Goal: Task Accomplishment & Management: Complete application form

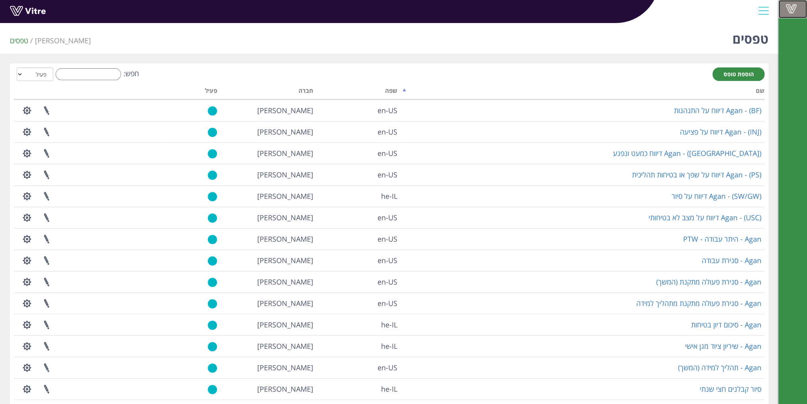
click at [795, 6] on span at bounding box center [792, 9] width 20 height 10
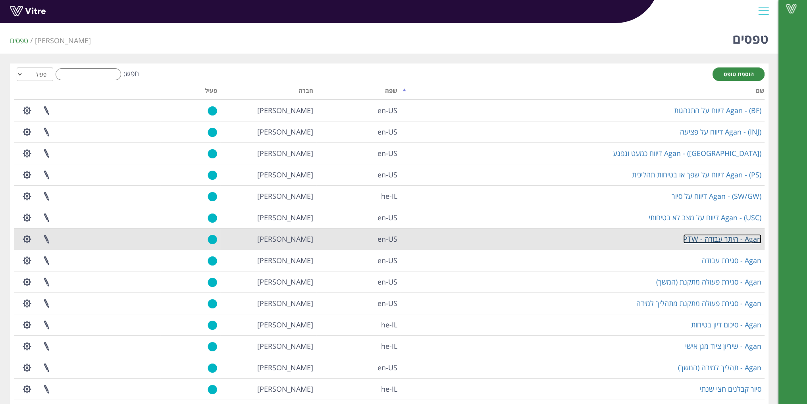
click at [714, 240] on link "Agan - היתר עבודה - PTW" at bounding box center [722, 239] width 78 height 10
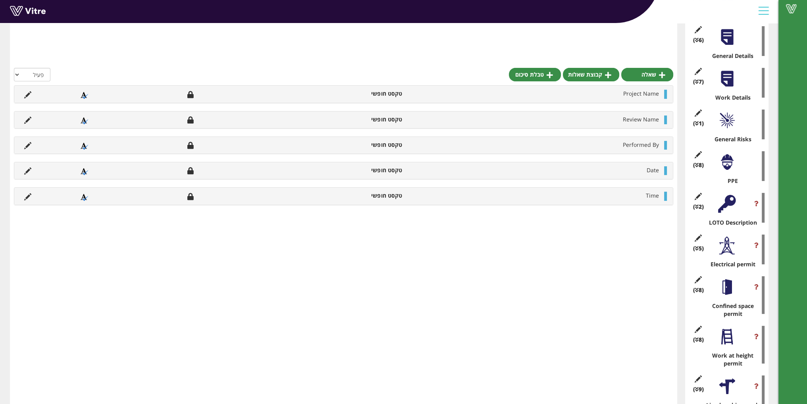
scroll to position [199, 0]
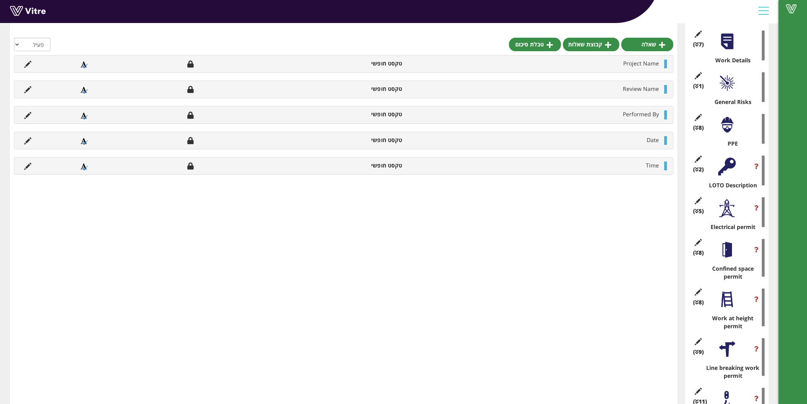
click at [724, 302] on div at bounding box center [727, 300] width 18 height 18
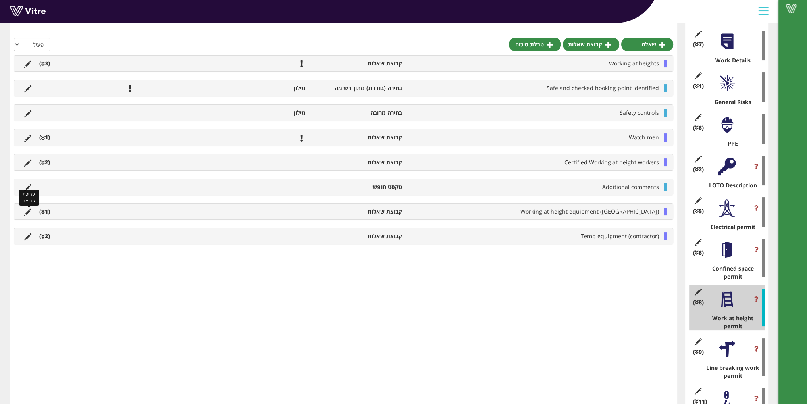
click at [28, 211] on icon at bounding box center [27, 212] width 7 height 7
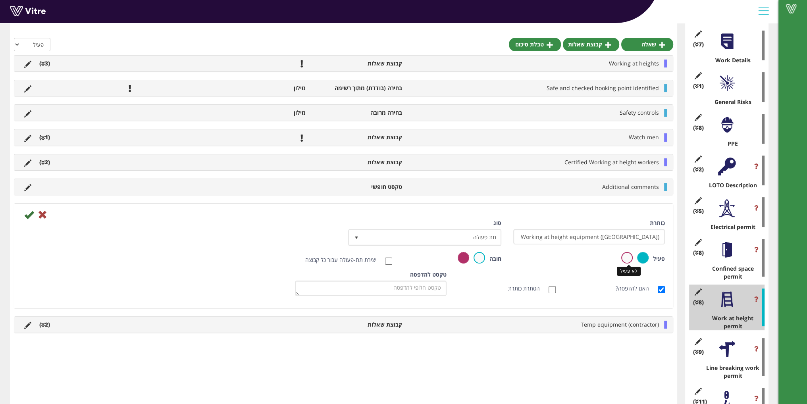
click at [627, 259] on label at bounding box center [628, 258] width 12 height 12
click at [0, 0] on input "radio" at bounding box center [0, 0] width 0 height 0
click at [29, 214] on icon at bounding box center [29, 215] width 10 height 10
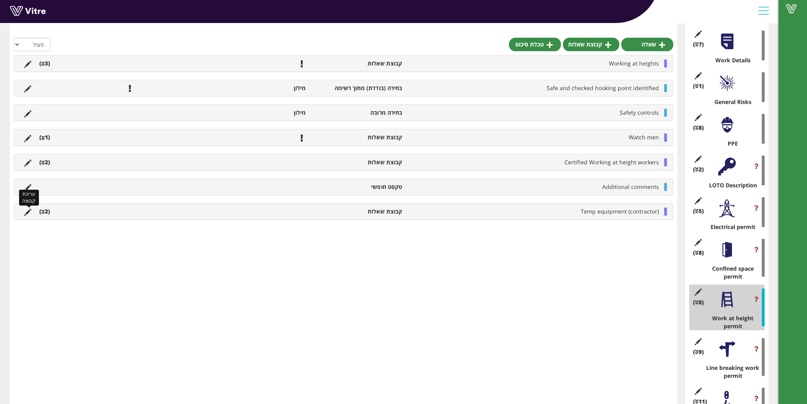
click at [26, 209] on icon at bounding box center [27, 212] width 7 height 7
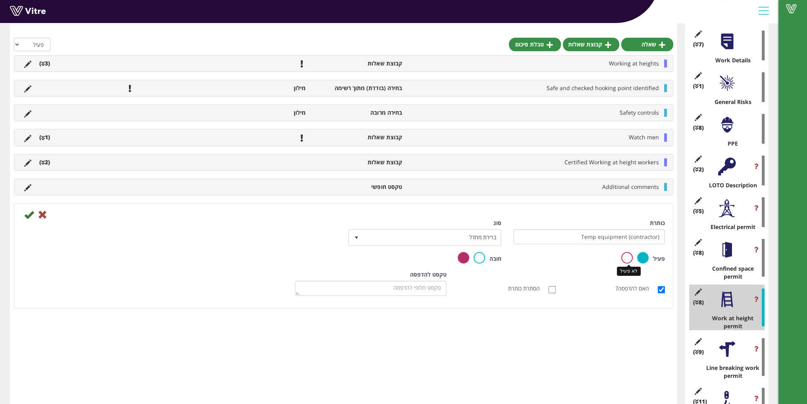
click at [625, 253] on label at bounding box center [628, 258] width 12 height 12
click at [0, 0] on input "radio" at bounding box center [0, 0] width 0 height 0
click at [29, 216] on icon at bounding box center [29, 215] width 10 height 10
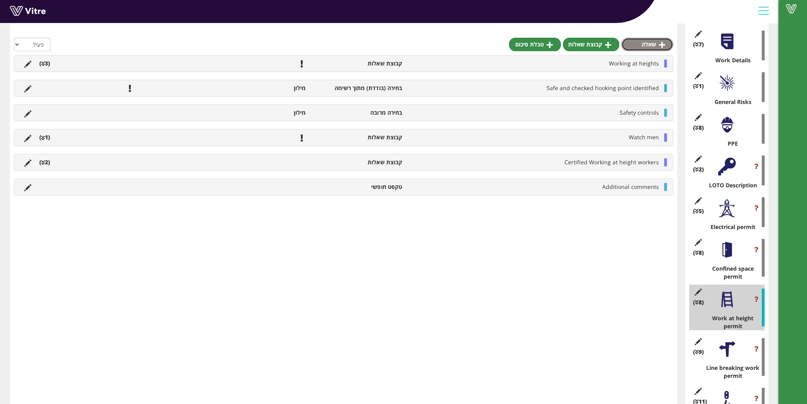
click at [647, 49] on link "שאלה" at bounding box center [648, 45] width 52 height 14
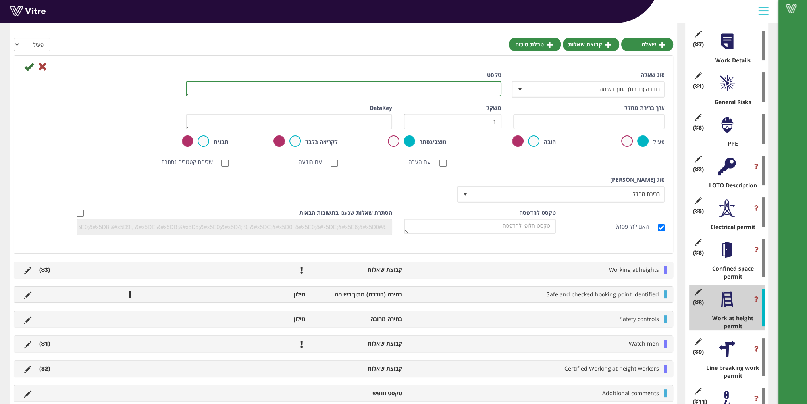
click at [414, 93] on textarea "טקסט" at bounding box center [344, 88] width 316 height 15
type textarea "forklift driver"
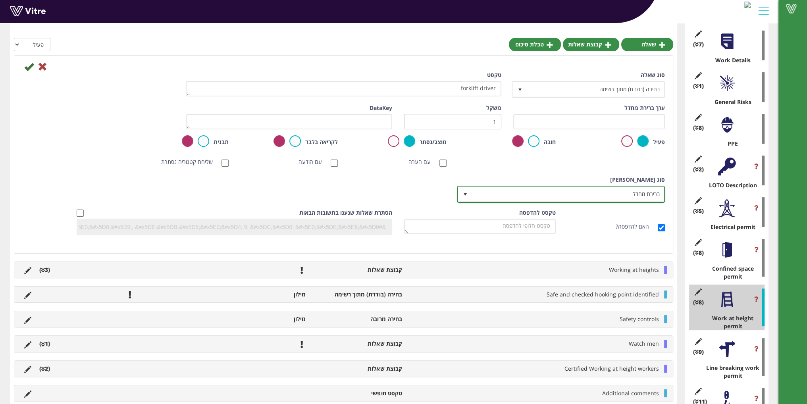
click at [504, 193] on span "ברירת מחדל" at bounding box center [568, 194] width 192 height 14
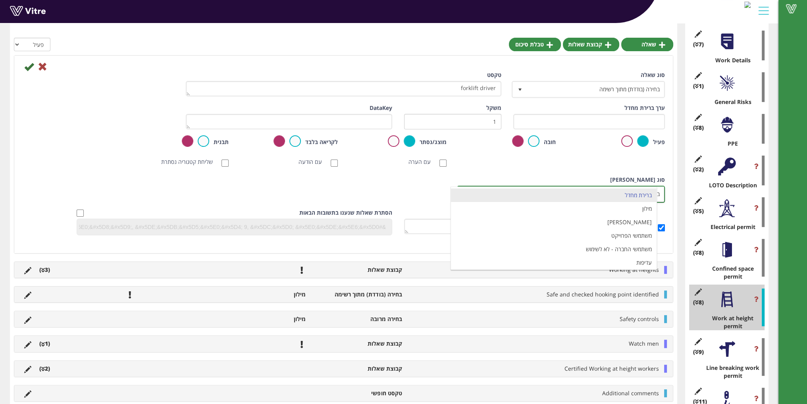
click at [504, 193] on li "ברירת מחדל" at bounding box center [554, 196] width 206 height 14
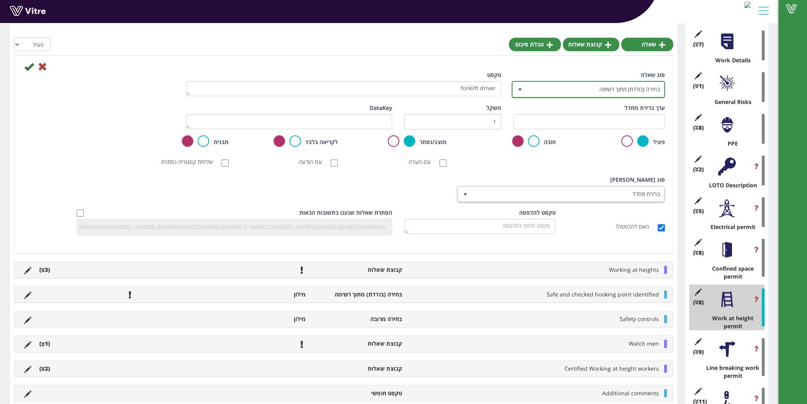
click at [556, 91] on span "בחירה (בודדת) מתוך רשימה" at bounding box center [595, 89] width 137 height 14
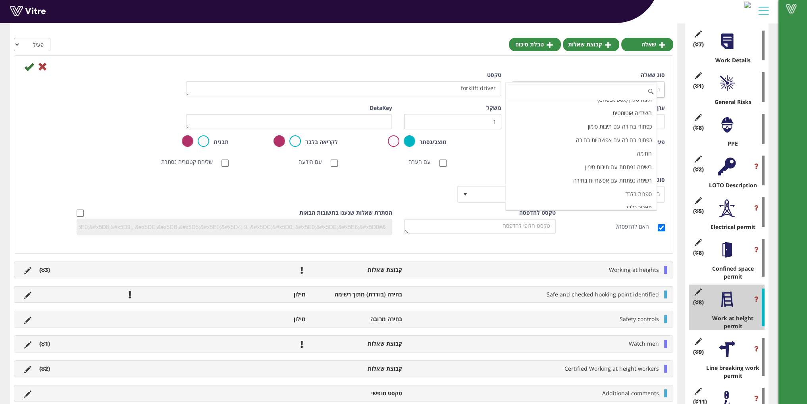
scroll to position [40, 0]
click at [590, 120] on li "השלמה אוטומטית" at bounding box center [581, 121] width 151 height 14
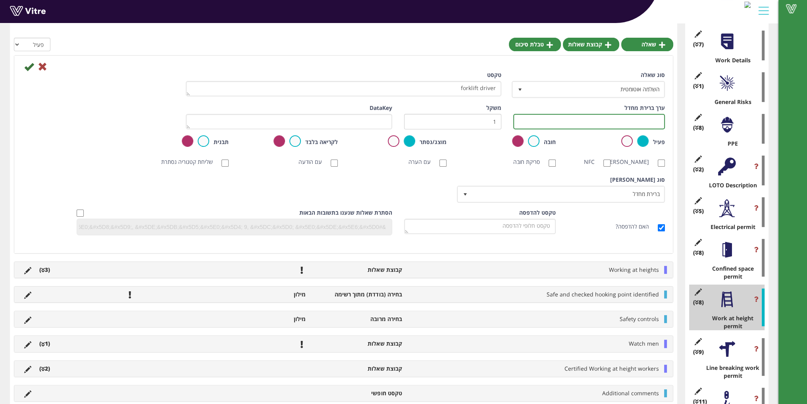
click at [571, 123] on input "text" at bounding box center [589, 121] width 152 height 15
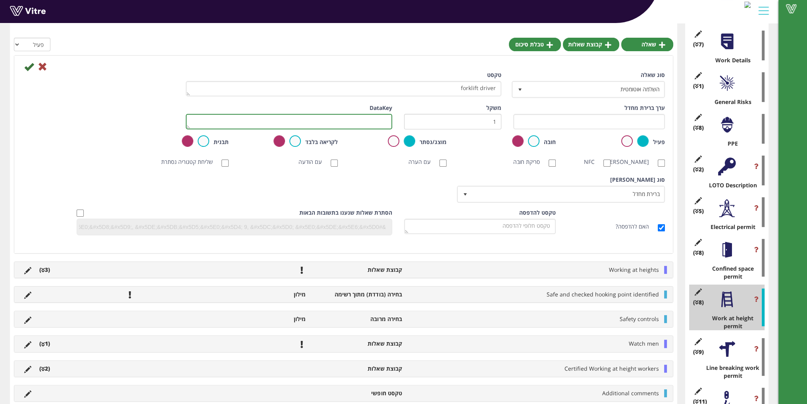
click at [356, 116] on textarea "DataKey" at bounding box center [289, 121] width 207 height 15
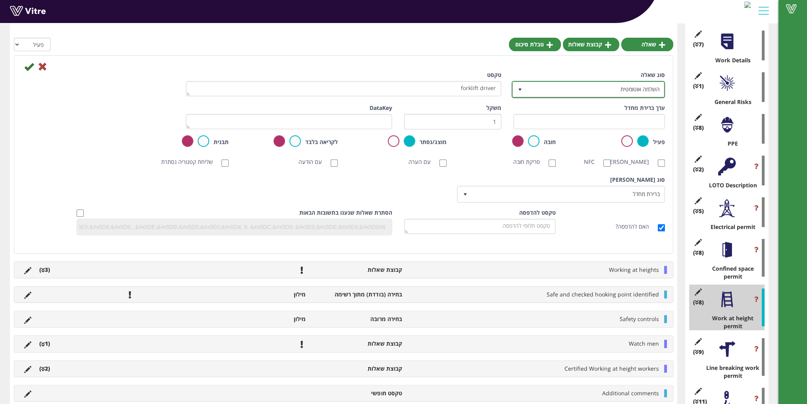
click at [611, 87] on span "השלמה אוטומטית" at bounding box center [595, 89] width 137 height 14
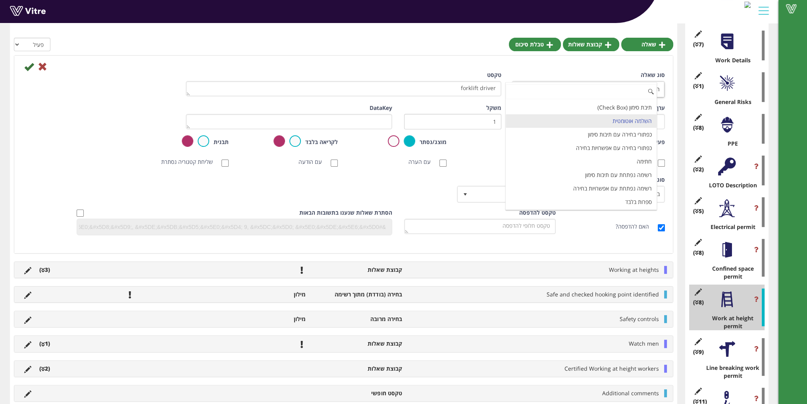
click at [611, 87] on input at bounding box center [581, 91] width 151 height 15
click at [568, 86] on input at bounding box center [581, 91] width 151 height 15
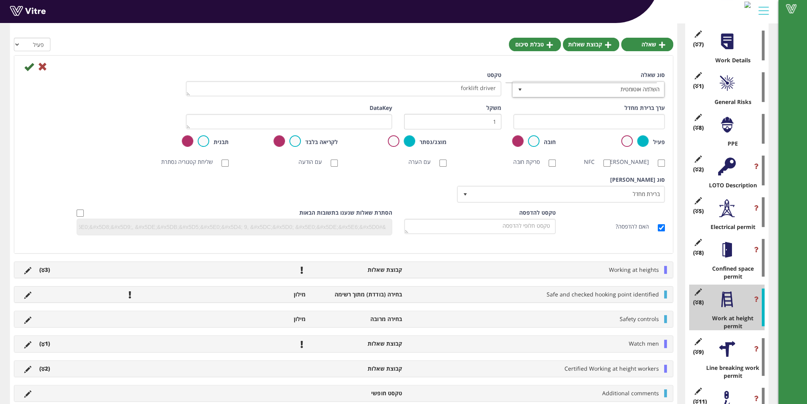
click at [552, 72] on div "סוג שאלה השלמה אוטומטית 11" at bounding box center [589, 84] width 152 height 27
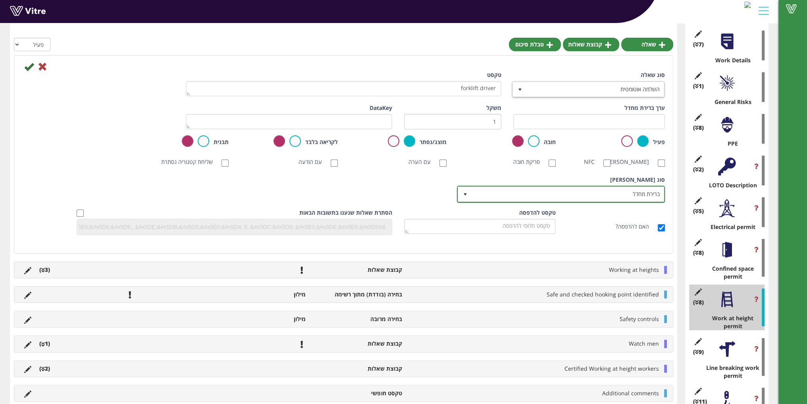
click at [605, 201] on span "ברירת מחדל" at bounding box center [568, 194] width 192 height 14
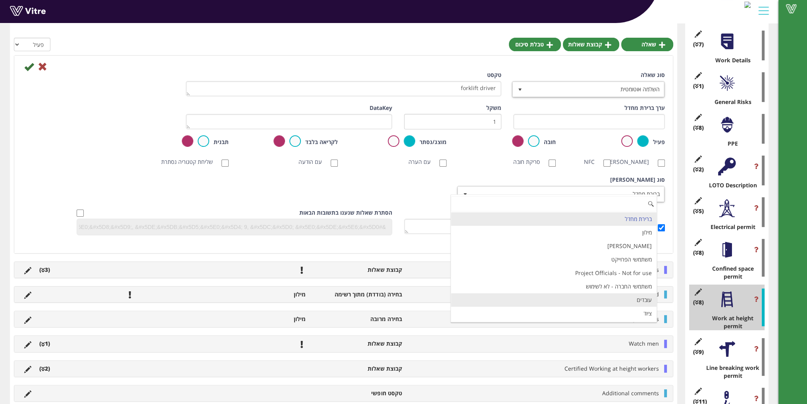
click at [642, 299] on li "עובדים" at bounding box center [554, 300] width 206 height 14
checkbox input "true"
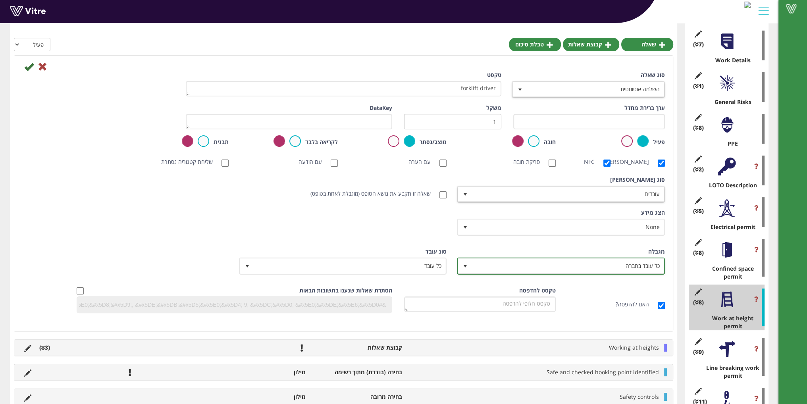
click at [571, 273] on span "כל עובד בחברה" at bounding box center [568, 266] width 192 height 14
click at [572, 283] on li "מהענף הראשי" at bounding box center [554, 289] width 206 height 14
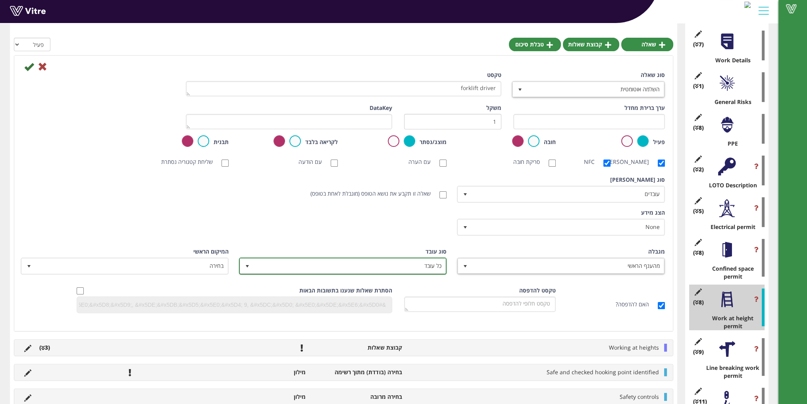
click at [395, 273] on span "כל עובד" at bounding box center [350, 266] width 192 height 14
click at [395, 277] on li "כל עובד" at bounding box center [336, 275] width 206 height 14
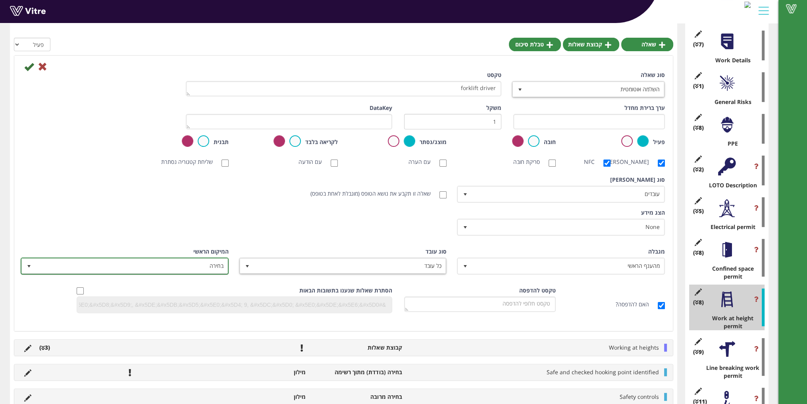
click at [143, 273] on span "בחירה" at bounding box center [132, 266] width 192 height 14
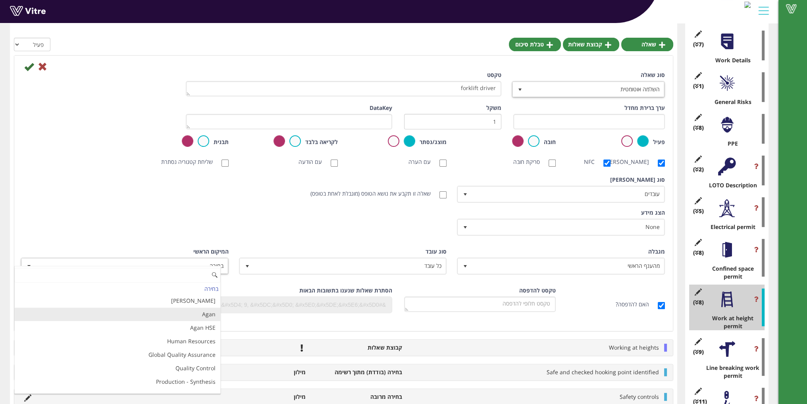
click at [181, 316] on li "Agan" at bounding box center [118, 315] width 206 height 14
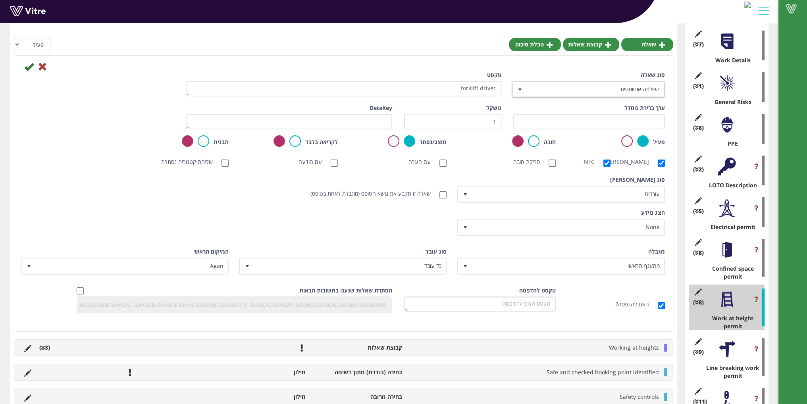
click at [306, 237] on div "הצג מידע None 0 תעודות והכשרות IL - עבודה בגובה IL - מפעיל מלגזה IL- מוביל חומ"…" at bounding box center [343, 225] width 655 height 33
click at [25, 70] on icon at bounding box center [29, 67] width 10 height 10
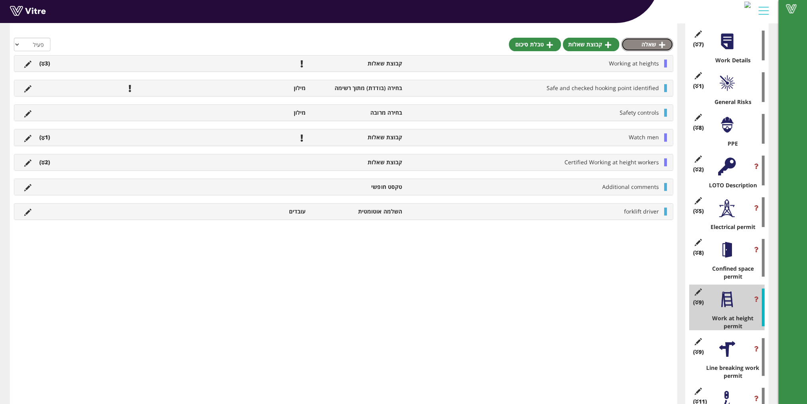
click at [658, 44] on link "שאלה" at bounding box center [648, 45] width 52 height 14
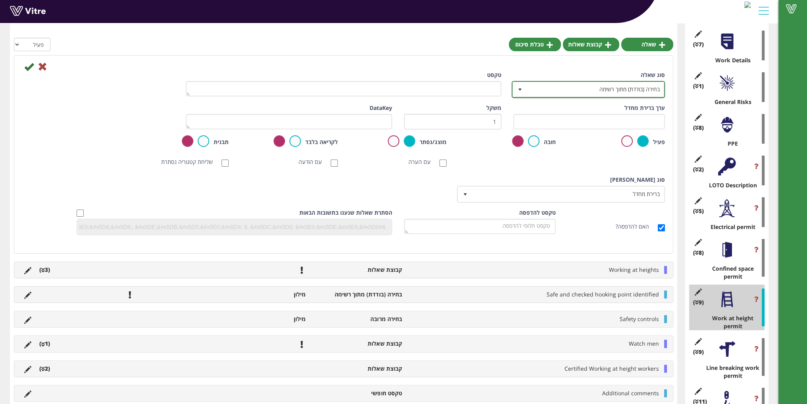
click at [537, 91] on span "בחירה (בודדת) מתוך רשימה" at bounding box center [595, 89] width 137 height 14
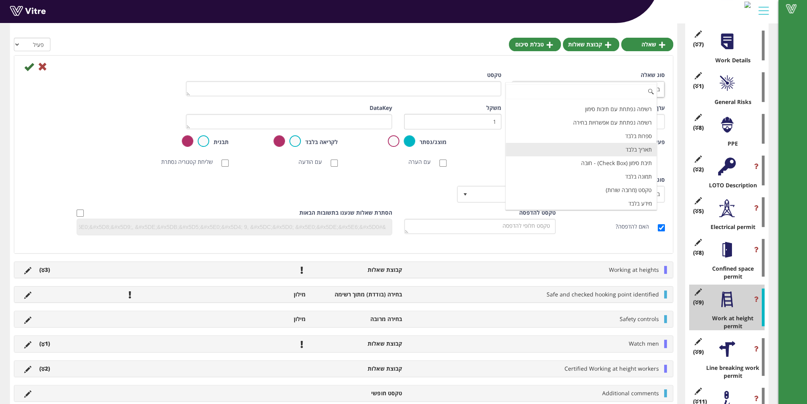
scroll to position [119, 0]
click at [578, 186] on li "מידע בלבד" at bounding box center [581, 190] width 151 height 14
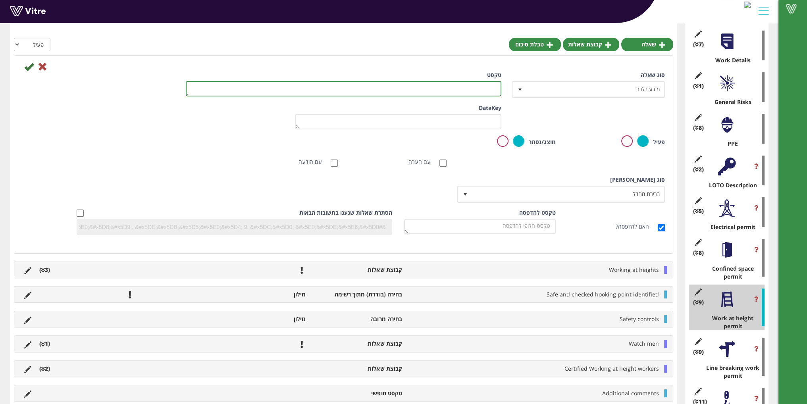
drag, startPoint x: 484, startPoint y: 86, endPoint x: 481, endPoint y: 92, distance: 6.8
click at [484, 86] on textarea "טקסט" at bounding box center [344, 88] width 316 height 15
type textarea "c"
click at [441, 89] on textarea "in case of forklift" at bounding box center [344, 88] width 316 height 15
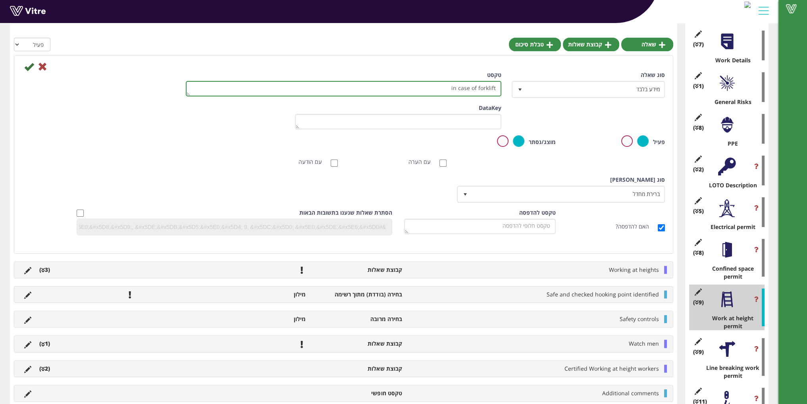
click at [441, 89] on textarea "in case of forklift" at bounding box center [344, 88] width 316 height 15
paste textarea "In case of working with a lifting basket, please fill in the name of the forkli…"
type textarea "In case of working with a lifting basket, please fill in the name of the forkli…"
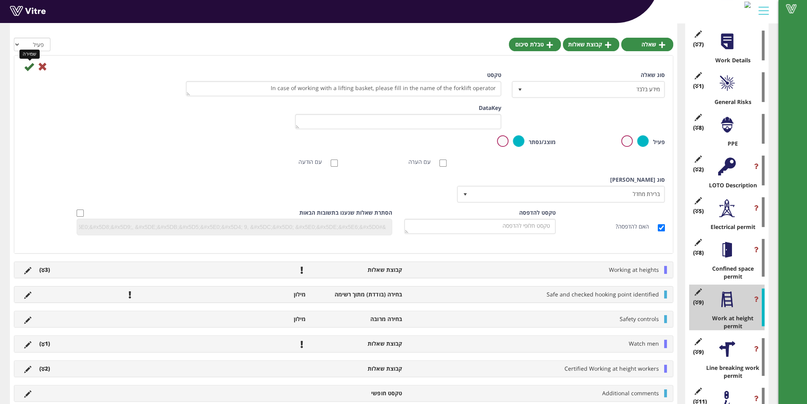
click at [27, 68] on icon at bounding box center [29, 67] width 10 height 10
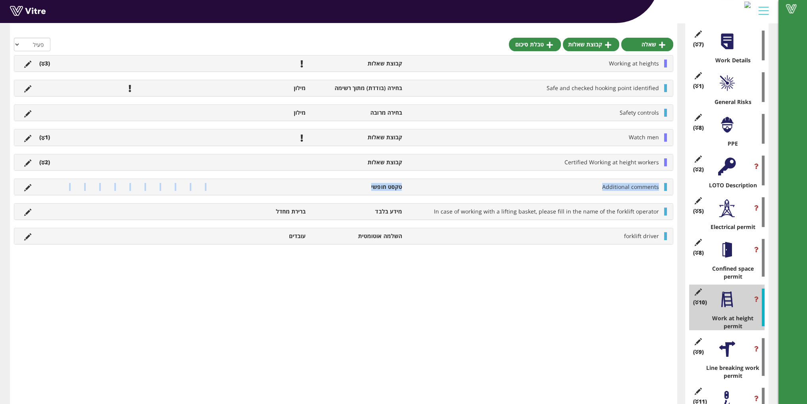
drag, startPoint x: 661, startPoint y: 186, endPoint x: 663, endPoint y: 206, distance: 19.6
click at [663, 213] on div "Working at heights קבוצת שאלות (3 ) שאלה Working at height type בחירה (בודדת) מ…" at bounding box center [344, 149] width 660 height 189
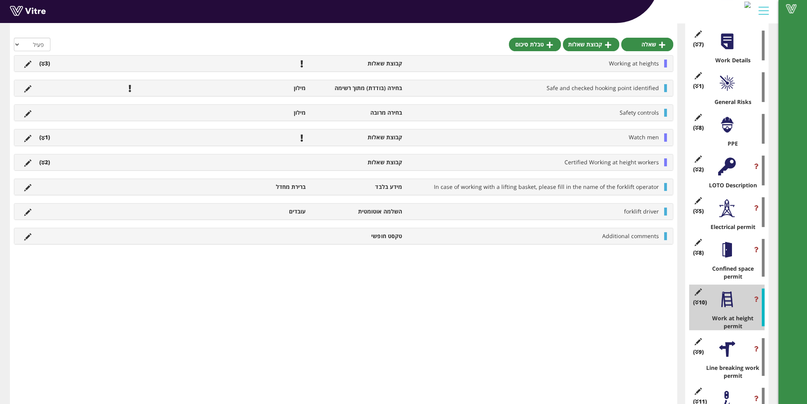
click at [792, 9] on span at bounding box center [792, 9] width 20 height 10
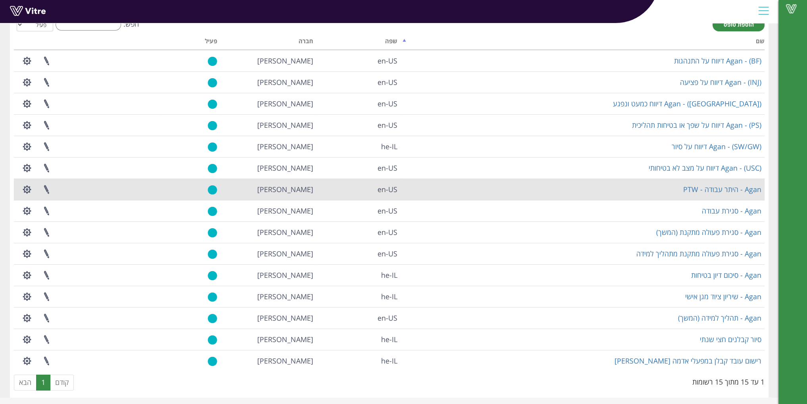
scroll to position [53, 0]
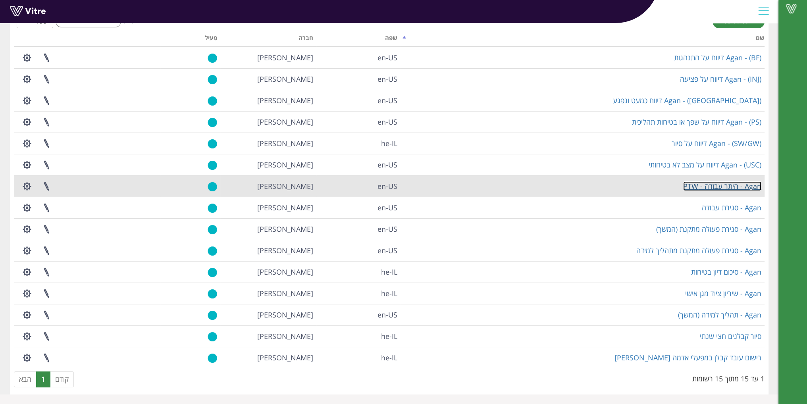
click at [729, 186] on link "Agan - היתר עבודה - PTW" at bounding box center [722, 186] width 78 height 10
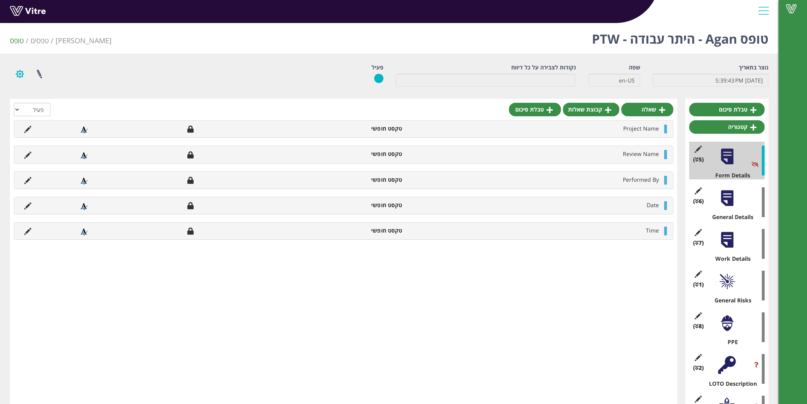
click at [17, 80] on button "button" at bounding box center [20, 74] width 20 height 21
click at [55, 135] on link "שפות נוספות" at bounding box center [41, 134] width 63 height 10
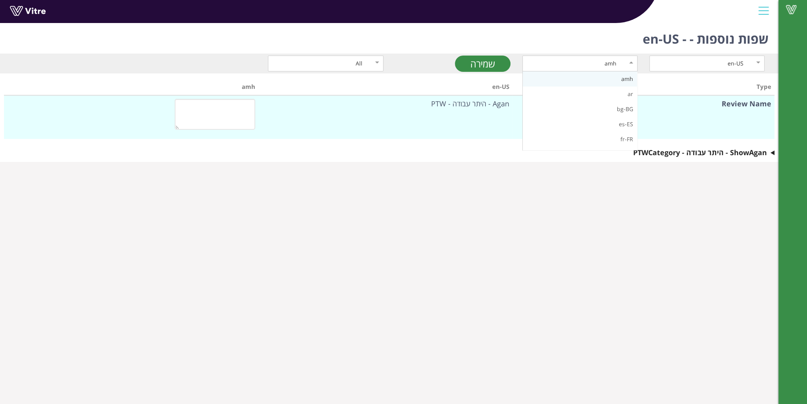
click at [620, 64] on div "amh" at bounding box center [580, 64] width 115 height 16
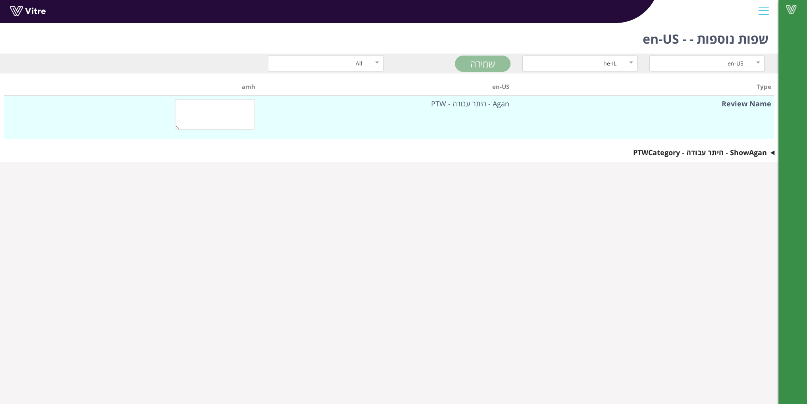
type textarea "היתר עבודה"
type textarea "פרטים כלליים"
type textarea "שם העבודה"
type textarea "מיקום מדוייק"
type textarea "תאריך העבודה"
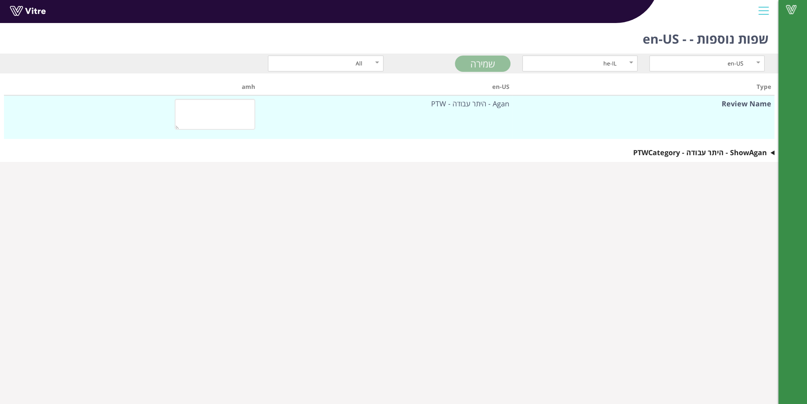
type textarea "מיקום"
type textarea "?מי מבצעי העבודה (יש להזין שם חברה קבלנית במידה ומבוצע על ידי קבלן משנה)"
type textarea "מבוצע ע"י קבלן חיצוני (לא עובד אדמה)"
type textarea "מבוצע ע"י עובד אדמה"
type textarea "שאלת קונפיגורציה לשליחת טופס לאישור"
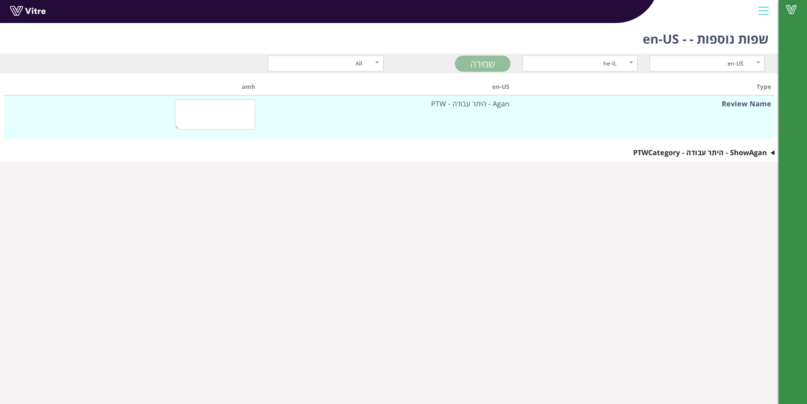
type textarea "כן"
type textarea "פרטי העבודה"
type textarea "שמות המבצעים - עובדי אגן"
type textarea "שמות המבצעים - קבלנים"
type textarea "ממונה בטיחות"
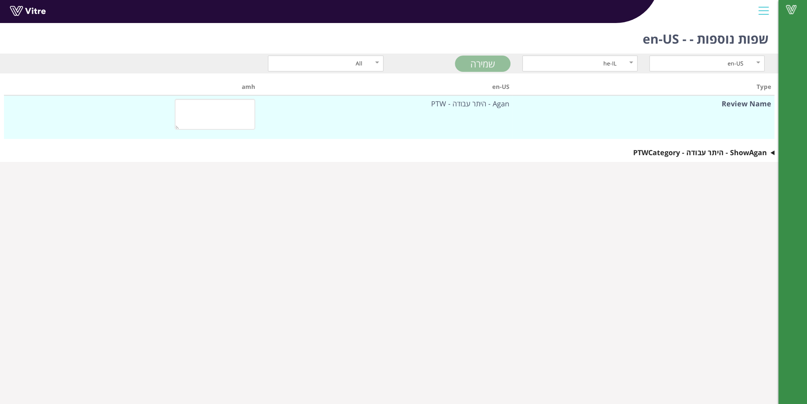
type textarea "עבודה בסיכון גבוה יש לבחור בהיתרים הנדרשים"
type textarea "שם המבצע - עובד אגן"
type textarea "האם נדרש נעילה ותיוג? LOTO"
type textarea "מספר עובד"
type textarea "האם נדרש להסיר מגן או לעקוף מנעולים?"
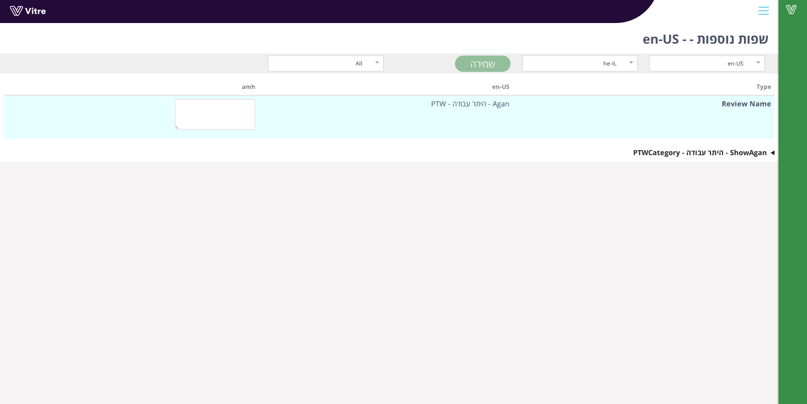
type textarea "שם המבצע - עובד קבלן"
type textarea "מספר ת.ז."
type textarea "שם חברת הקבלן"
type textarea "סיכונים כלליים"
type textarea "סיכונים - מה הסיכונים העיקריים בביצוע העבודה"
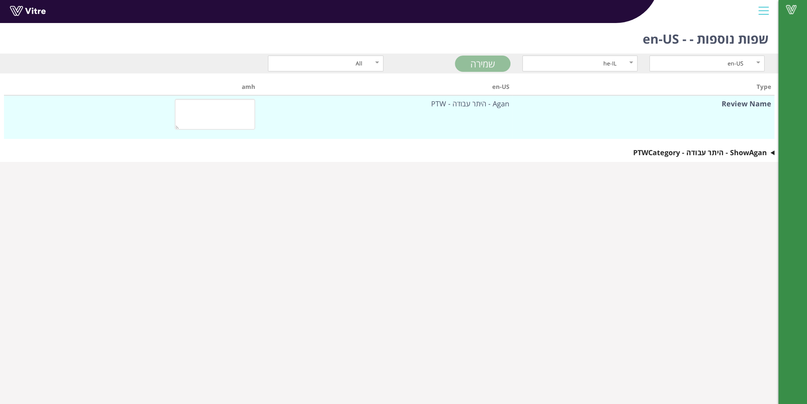
type textarea "הערות"
type textarea "בקרות לסיכון"
type textarea "סוג סיכון"
type textarea "ציוד מגן אישי"
type textarea "הגנת שמיעה"
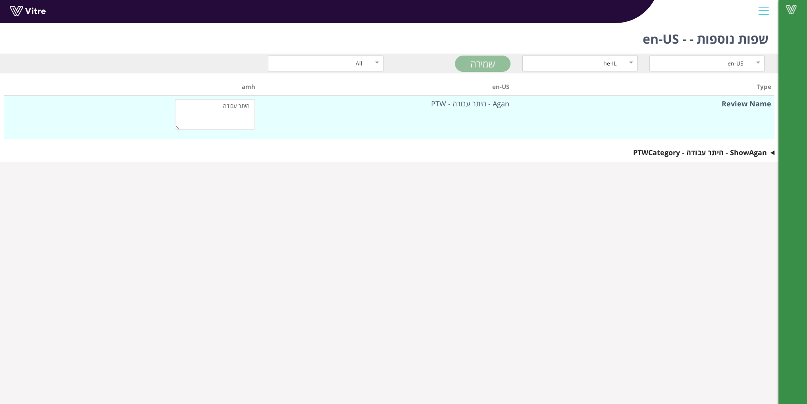
type textarea "הגנת גוף נוספת"
type textarea "שרוולים ארוכים נדרשים בכל כניסה לשטח תפעולי"
type textarea "נדרש"
type textarea "לא נדרש"
type textarea "האם נדרש ציוד מגן נוסף?"
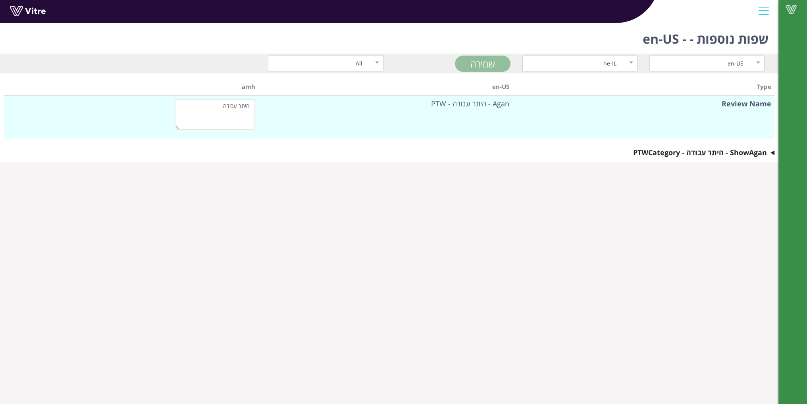
type textarea "כן"
type textarea "לא"
type textarea "הגנת נשימה"
type textarea "הגנת ראש"
type textarea "הגנת עיניים"
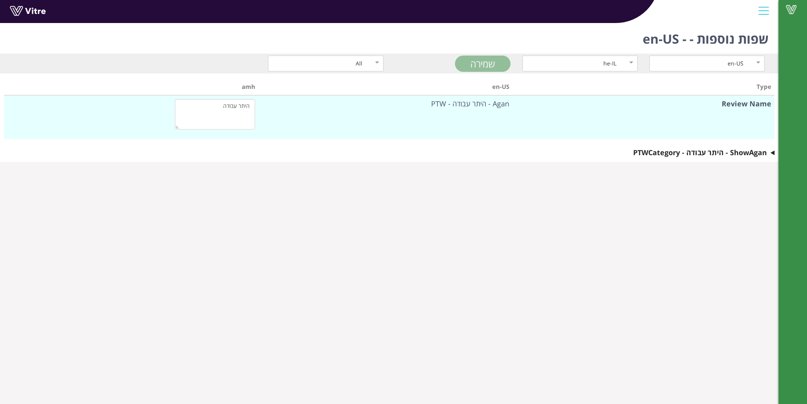
type textarea "ציוד מגן אישי"
type textarea "נעלי בטיחות הם חובה בכל כניסה לשטח תפעולי"
type textarea "הגנת ידיים"
type textarea "תאור נעילה ותיוג - LOTO (מה נדרש לנעול)"
type textarea "תאור הנעילה ותיוג על מה מבוצע LOTO"
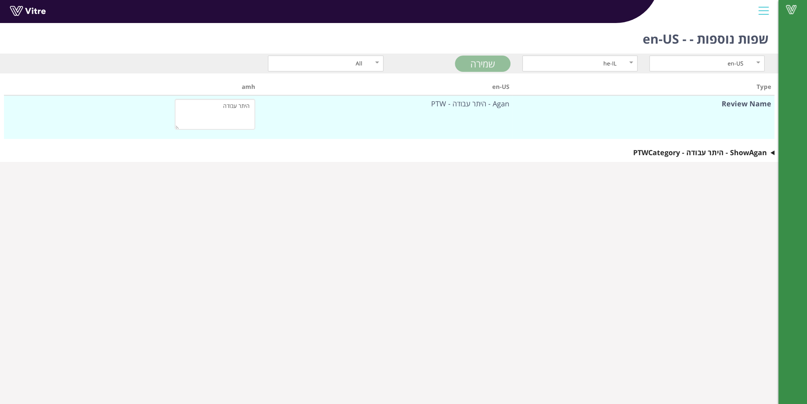
type textarea "חשמל, מכני, צנרת וברזים"
type textarea "האם נדרש ניתוק ע"י שני חשמלאים?"
type textarea "עבודת חשמל מסוכנת"
type textarea "עבודה על\ב מתח חי"
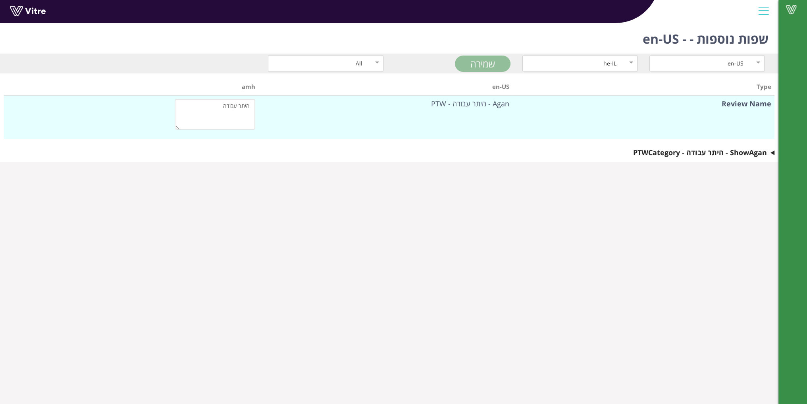
type textarea "עבודה על מערכות מתח גובה"
type textarea "כל מקורות המתח זוהו כולל סוללות, מצברים, כבלים ומערכות אל-פסק"
type textarea "אזור העבודה מסומן וחסום לאנשים לא מורשים"
type textarea "לכל העובדים יש רישיון חשמל מותאם למתח במערכת"
type textarea "כל הציוד וכלי העבודה במצב תקין ומותאמים למתח העבודה"
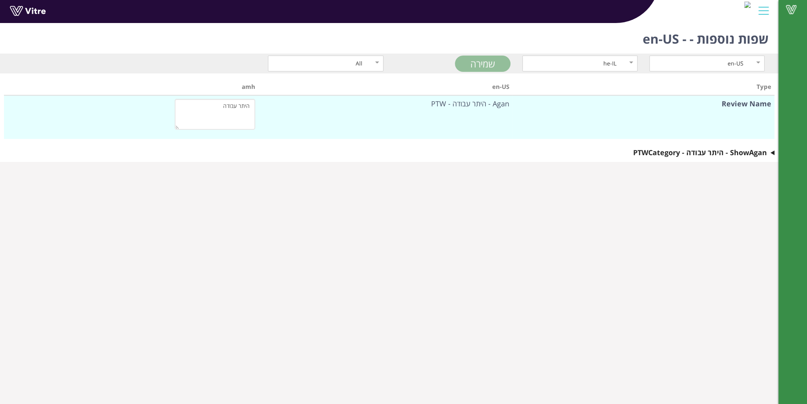
type textarea "כניסה לחלל מוקף"
type textarea "הצופה נמצא ליד הפתח כל זמן שיש אדם בתוך החלל המוקף"
type textarea "כלל הציוד הסובב מזוהה ומנותק"
type textarea "כן"
type textarea "לא"
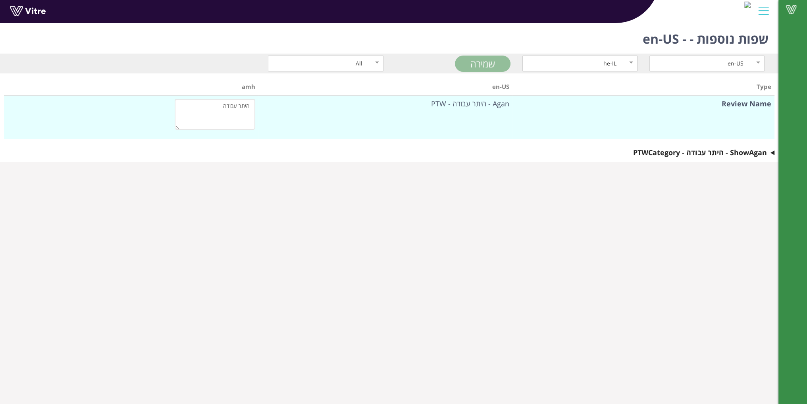
type textarea "כל החומרים המסוכנים, והספקות אחרות כולל ונטים הנכנסים לחלל המוקף מנותקים או נעו…"
type textarea "- החלל המוקף מאוורור היטב הספקה של אוויר צח במידת האפשר"
type textarea "כן"
type textarea "לא"
type textarea "צוות חילוץ \ חירום זמין"
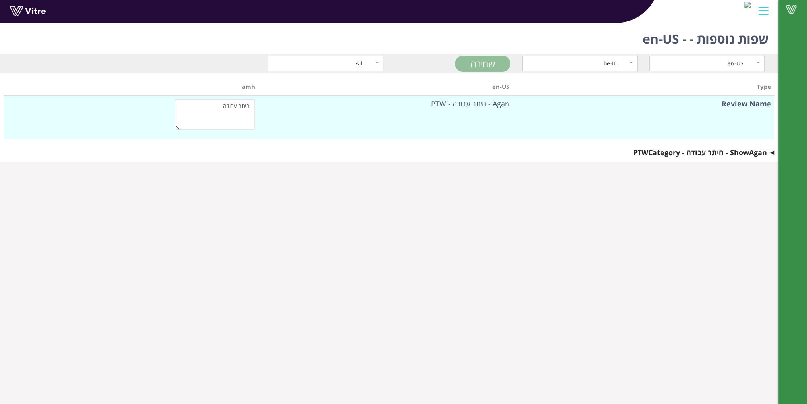
type textarea "שם הצופה"
type textarea "כל העובדים קיבלו תדריך בטיחות לעובדה בחלל מוקף"
type textarea "החלל המוקף נקי ובטוח לכניסה"
type textarea "כן"
type textarea "לא"
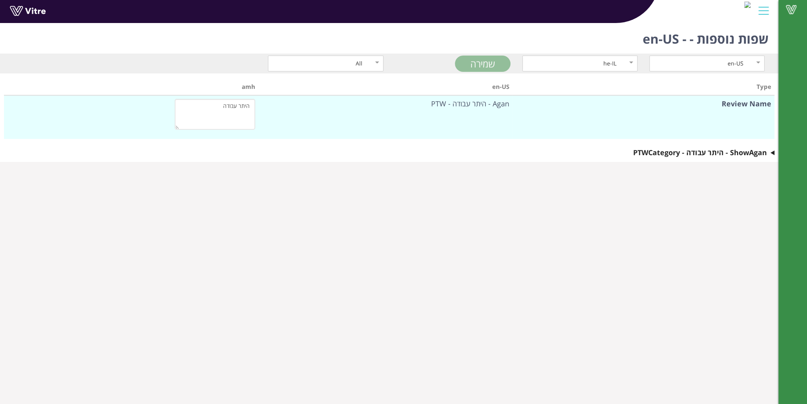
type textarea "כמות הארה (תאורה) מספקת במקום העובדה"
type textarea "עבודה בגובה"
type textarea "עובד מוסמך לעבודה בגובה"
type textarea "עבודה בגובה"
type textarea "ציוד זמני (של קבלנים)"
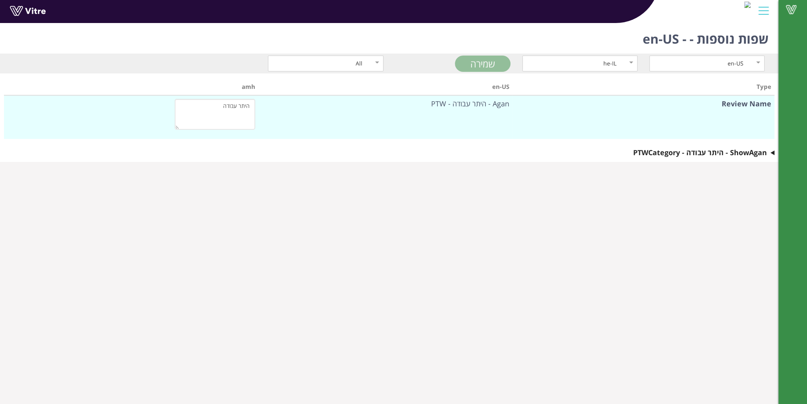
type textarea "צופה"
type textarea "ציוד לעבודה בגובה"
type textarea "הערות נוספות"
type textarea "נקודת עיגון זוהו, נבדקו והם תקינות לשימוש"
type textarea "שם הצופה"
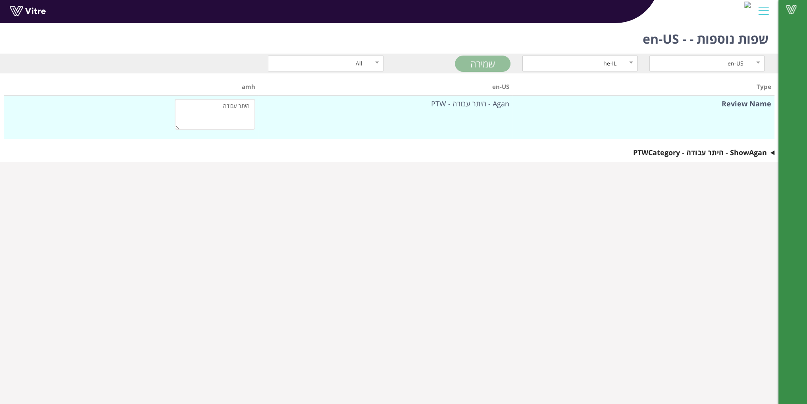
type textarea "ציוד מגן אישי לעבודה בגובה"
type textarea "שם העובד - אגן"
type textarea "הדרישות עבור עבודה בגובה"
type textarea "סוג העבודה בגובה"
type textarea "שם העובד - קבלן"
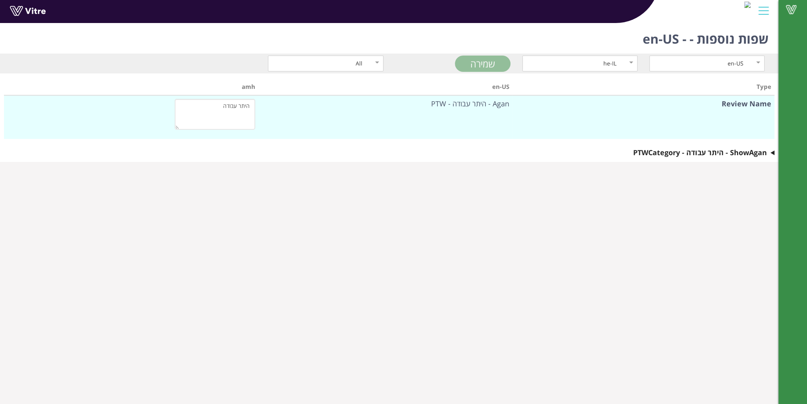
type textarea "פתיחת קווים"
type textarea "האם כל קווי ההספקה זוהו וסומנו בצורה ברורה"
type textarea "אזור העבודה מסומן וחסום לאנשים בלתי מורשים"
type textarea "בוצע נעילה ותיוג לכל הקווי ההספקה שסומנו"
type textarea "התנאים להחזרת הקו לפעולה ברורים"
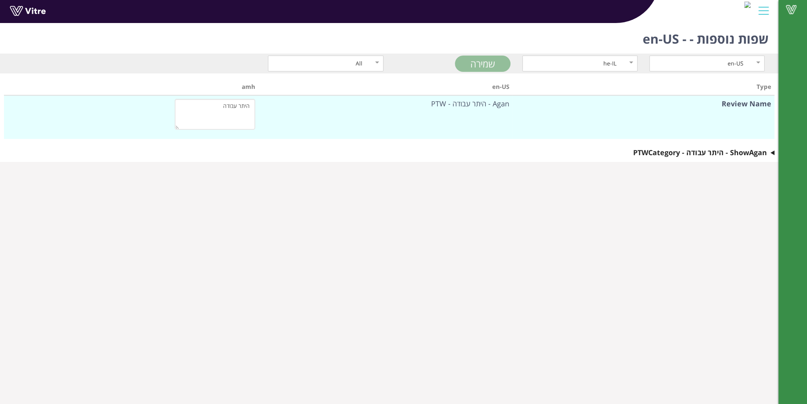
type textarea "במקרה של שפך או דליפה יש חומרי ספיחה זמינים"
type textarea "אנרגיה שיורית או שאריות חומר הוסרו (הקוים נקיים ללא שאריות)"
type textarea "נדרשת ערכת דיפוטרין בשטח העבודה"
type textarea "צופה עבור פתיחה ראשונית של קו כימיקלים: · במידה והקו מנוקז ושטוף – נציג מטעם המ…"
type textarea "שם הצופה"
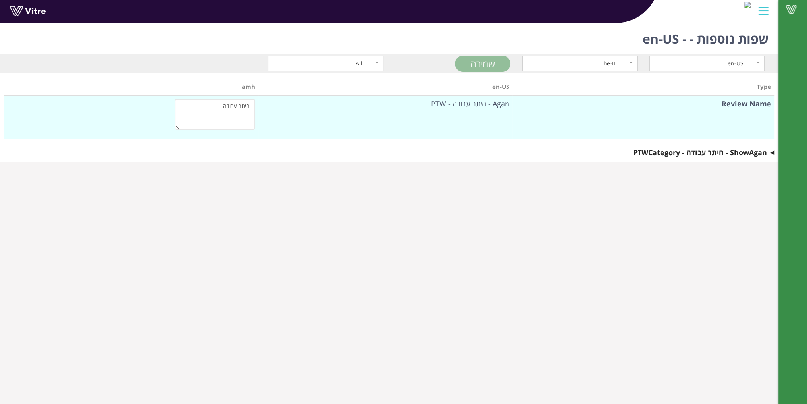
type textarea "עבודת הנפה"
type textarea "קיימת תוכנית הנפה (משקלים ומרחקים)"
type textarea "מפעיל המנוף בעל רשיונות מתאימים"
type textarea "כל הציוד והאביזרים מתאימים לסוג ולמשקל המטען"
type textarea "כל הציוד ואביזרים נבדקו והם מתאימים למשקלים"
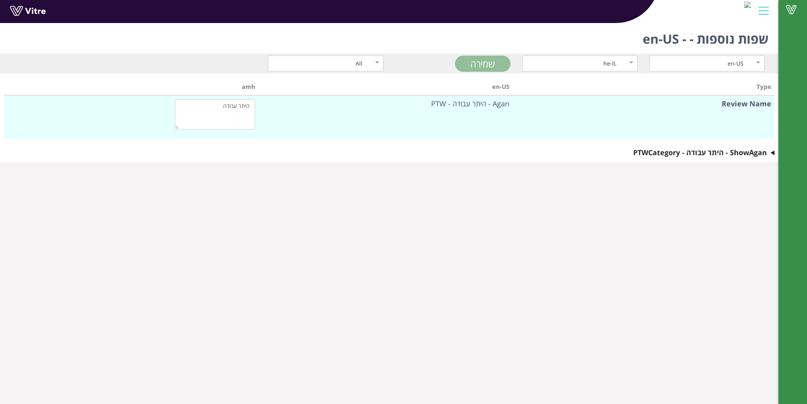
type textarea "תנאי מזג האוויר מתאימים לעבודת הנפה זו"
type textarea "השטח מתחת לאזור ההנפה חסום ומשולט"
type textarea "חתימת מנופאי"
type textarea "בתור מנהל ההנפה, עליך להישאר נוכח באזור העבודה לאורך כל מהלך ההנפה. יש לוודא את…"
type textarea "חתימת מנהל הנפה"
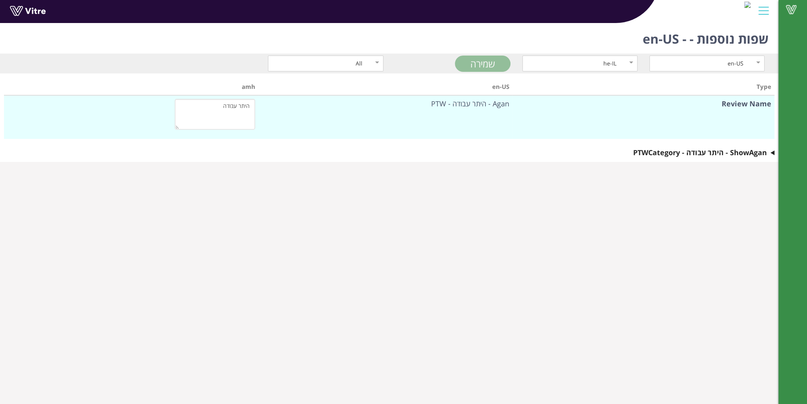
type textarea "שם המנופאי"
type textarea "שם מנהל ההנפה"
type textarea "כננת"
type textarea "האם הכננת תואמת לעומס המורם?"
type textarea "האם קיים תסקיר בתוקף לכננת?"
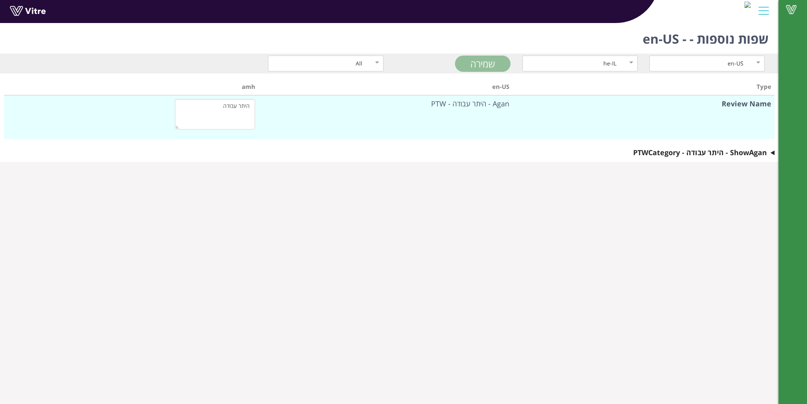
type textarea "האם קיים תסקיר בתוקף לאביזרי ההרמה?"
type textarea "האם בדקת את נקודת העיגון והיא נמצאה מתאימה?"
type textarea "עבודת הנדסה וחפירה"
type textarea "אזור העבודה מסומן וחסום לאנשים לא מורשים"
type textarea "כל התשתיות התת קרקעיות זוהו בעזרת מפות\תרשימים"
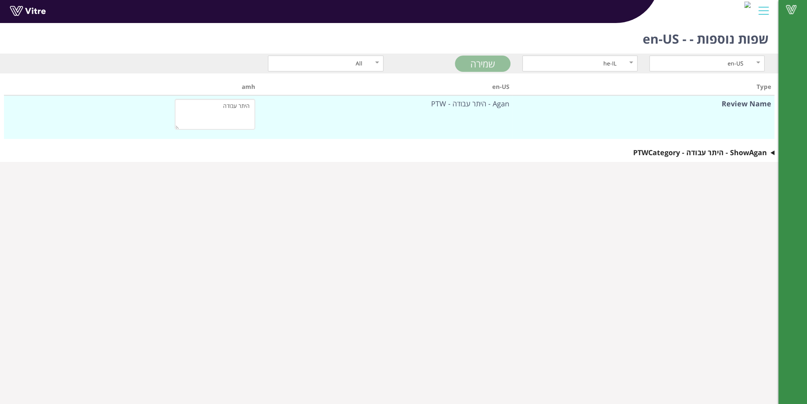
type textarea "אם החפירה היא מעל ל 1.5 מטר נדרשים דיפונים"
type textarea "האם יש תוכנית חירום לניתוק של מקורות אנרגיה ותשתיות למקרה הצורך"
type textarea "אם החפירה היא מעל ל 2 מטר נדרש היתר נוסף לעבודה בגובה"
type textarea "האם נדרש להשתמש במשאבת בטון?"
type textarea "משאבת בטון"
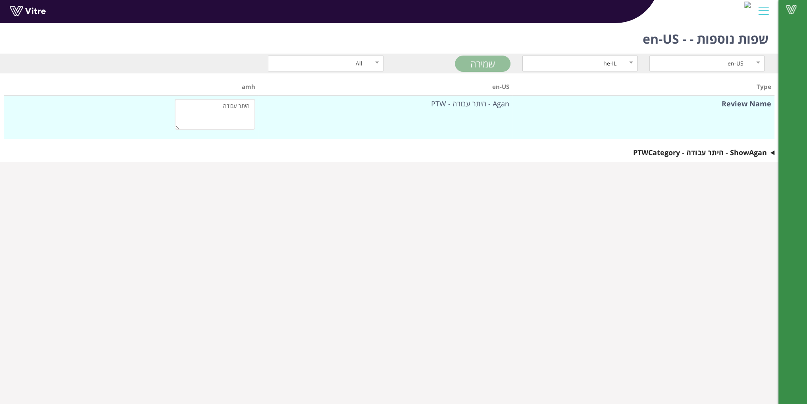
type textarea "האם קיים רישיון C1, רישיון רכב וביטוח בתוקף?"
type textarea "האם המפעיל קיבל הדרכה בדבר הפעלתה הנכונה והבטיחותית של משאבת הבטון בשנה האחרונה?"
type textarea "האם קיבל ממנהל העבודה את המקום בו יש למקם את המשאבה?"
type textarea "האם מערכות המשאבה תקינות? האם נבדק טרם הפעלת המשאבה? (כולל בדיקת תפקוד בקרים וא…"
type textarea "האם המייצבים פתוחים כנדרש ומיוצבים על הקרקע לפי הוראות יצרן?"
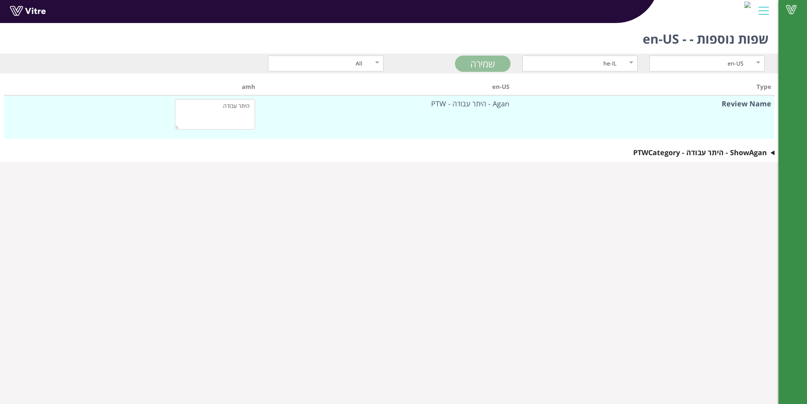
type textarea "האם מייצבי המשאבה מרוחקים משיפוע קרקע או חפירה?"
type textarea "יש לוודא טרם תחילת העבודה כי משאבת הבטון על כל חלקיה לא תמצא בתחום סכנה מחשמל (…"
type textarea "האם הגישה לאיזור העבודה מתאימה לממדי המשאבה ומיקום המשאבה מאפשר הצבה נכונה ומתא…"
type textarea "יוודא כי טווח המשאבה מאפשר גישה אל הנקודה הרחוקה ביותר ביציקת הבטון וישנה גישה …"
type textarea "האם צריך להציב אתת מוסמך? (במקרים בהן המפעיל לא יהיה מסוגל לראות את הקצה המזרים…"
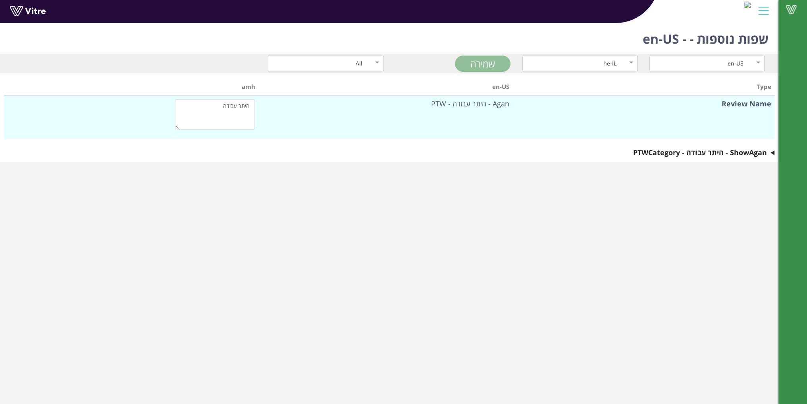
type textarea "האם קיימת חפירה העולה על עומק של 4 מטר? אם כן וקיים צורך למקם את משאבת הבטון בק…"
type textarea "האם המייצבים נפרשו באופן נכון בהתאם להוראות היצרן? האם הקרקע יציבה וכי יש לה את…"
type textarea "האם מונה משגיח למשימה היציקה שתפקידיו מפורטים מטה?"
type textarea "האם כלל העובדים המעורבים בתהליך היציקה קיבלו תדריך טרם הפעלת המשאבה? האם הם מוד…"
type textarea "בדיקות לפני תחילת עבודה באחריות מפעיל המשאבה"
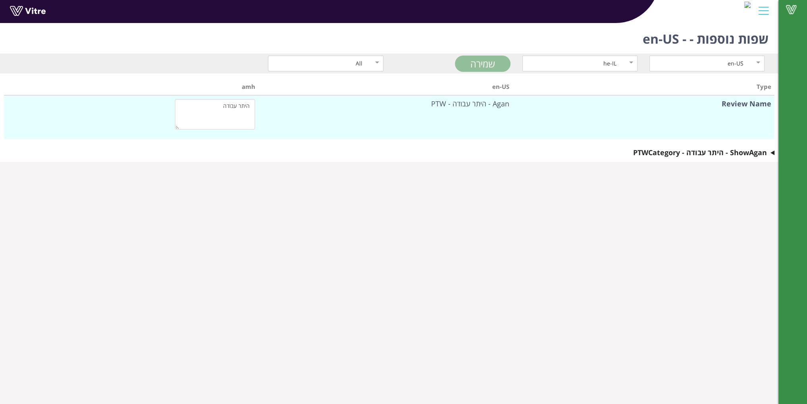
type textarea "בדיקות לפני תחילת עבודה באחריות מנהל עבודה"
type textarea "הנחיות למשגיח משימת היציקה למנוע הימצאותם של אנשים בקרבת המשאבה באופן שיסכן את …"
type textarea "חתימת מפעיל משאבת הבטון"
type textarea "עבודה חמה"
type textarea "שם הצופה"
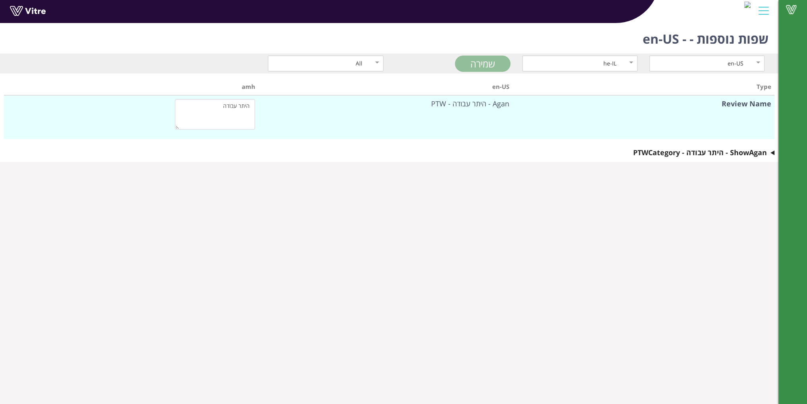
type textarea "האם אזור העבודה מאוורור היטב"
type textarea "האם האזור נקי מחומרים דליקים (נוזלים, אבקות,פסולת וכו') ברדיוס של 11 מטר לפחות …"
type textarea "מטף כיבוי אש זמין בקרבת מקום"
type textarea "כבלים וציוד חשמלי בקרבת מקום מוגנים"
type textarea "צופה אש מודרך ויודע מה מצופה ממנו"
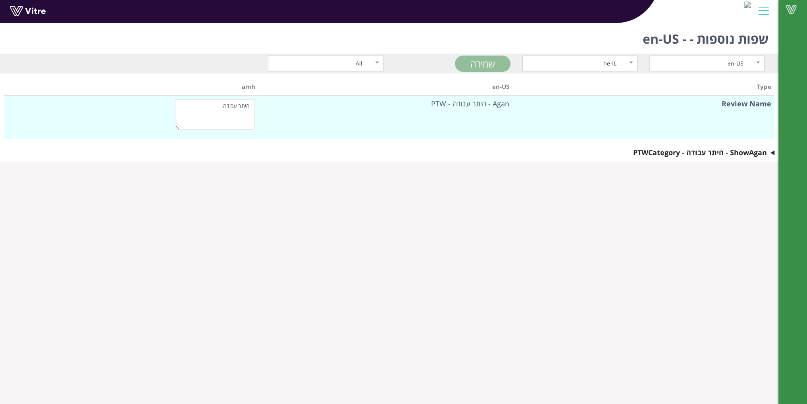
type textarea "ניטרול או ניתוק של מערכות גילוי או כיבוי אש"
type textarea "שם מלא"
type textarea "איזה כלי עבודה חמה נדרש לביצוע העבודה"
type textarea "הגשת היתר עבודה"
type textarea "שם מבקש היתר העבודה"
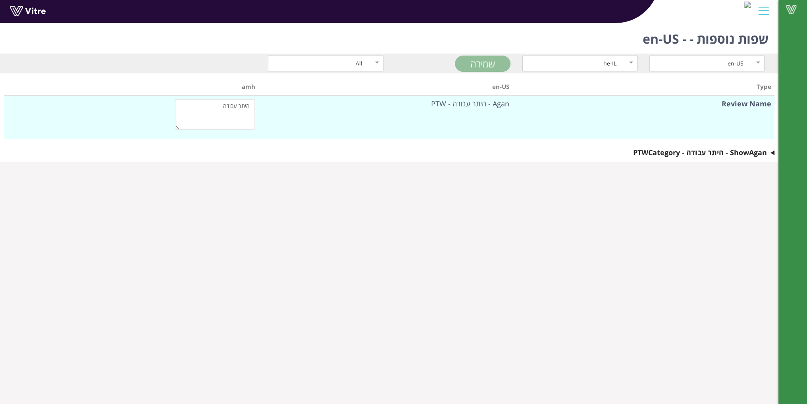
type textarea "חתימת מבקש היתר העבודה"
type textarea "כל המידע בבקשה למעלה נכון ומתאים לעבודה המתוכננת"
type textarea "האם בדקת את אזור העבודה? האם זיהית בודאות את מה שצריך לבצע?"
type textarea "האם נדרש אישור מפקח?"
type textarea "בחר מפקח"
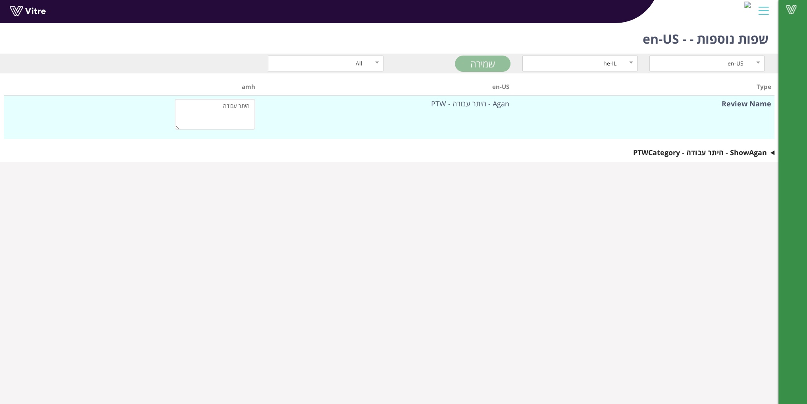
type textarea "אישור מפקח"
type textarea "שם המפקח"
type textarea "האם היתר העבודה מאושר?"
type textarea "הערות"
type textarea "חתימה"
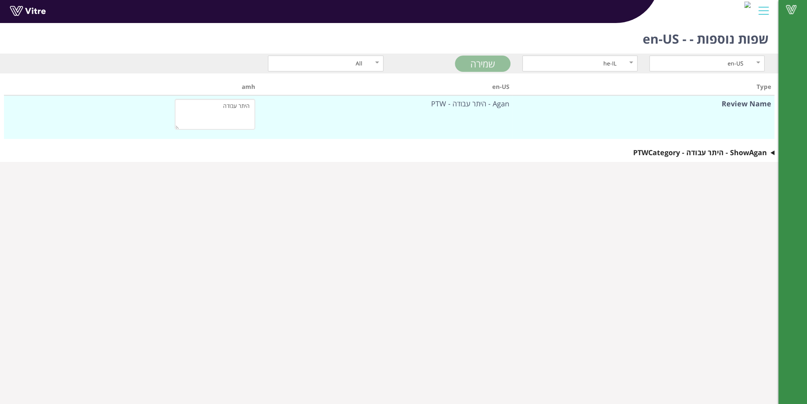
type textarea "נעילה ותיוג"
type textarea "חתימה"
type textarea "האם כל נעילות בוצעו"
type textarea "שם מבצע הנעילה ותיוג LOTO"
type textarea "הערות"
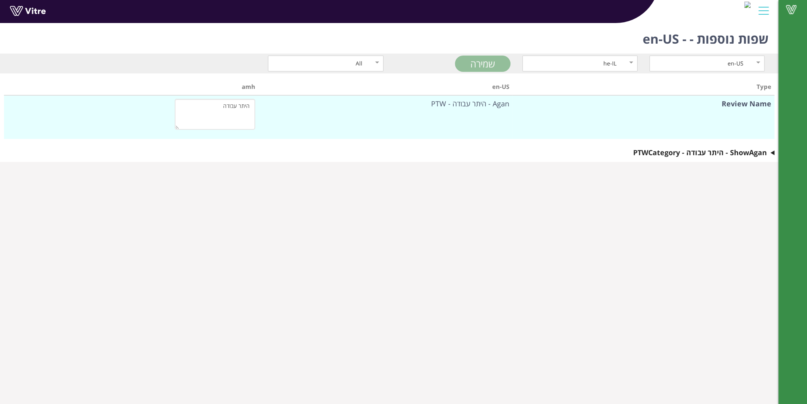
type textarea "נעילה ותיוג חשמלאי נוסף"
type textarea "חתימה"
type textarea "האם כל נעילות בוצעו"
type textarea "שם מבצע הנעילה ותיוג LOTO"
type textarea "הערות"
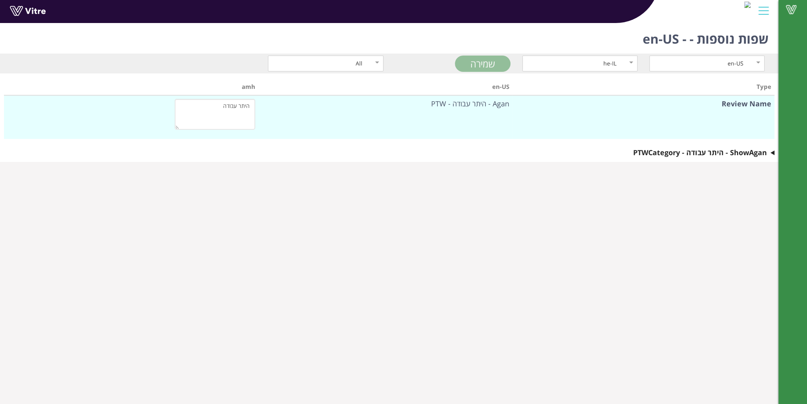
type textarea "אישור מנהל משמרת"
type textarea "האם ההיתר מאושר?"
type textarea "מאושר"
type textarea "לא מאושר"
type textarea "הערות נוספות"
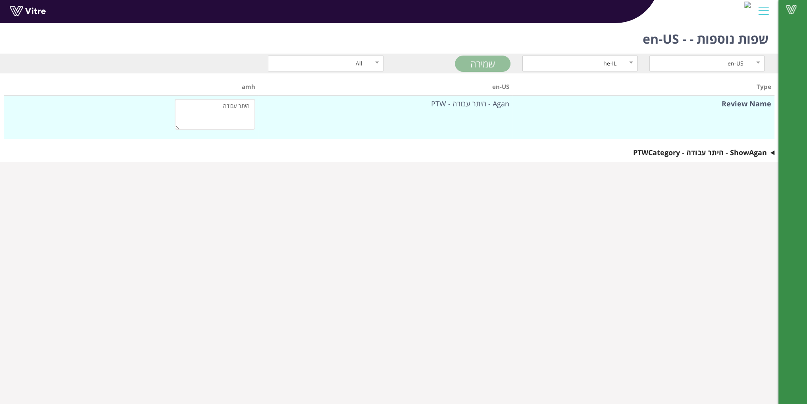
type textarea "מנהל משמרת"
type textarea "אישור מנהל מתקן"
type textarea "האם ההיתר מאושר?"
type textarea "מאושר"
type textarea "לא מאושר"
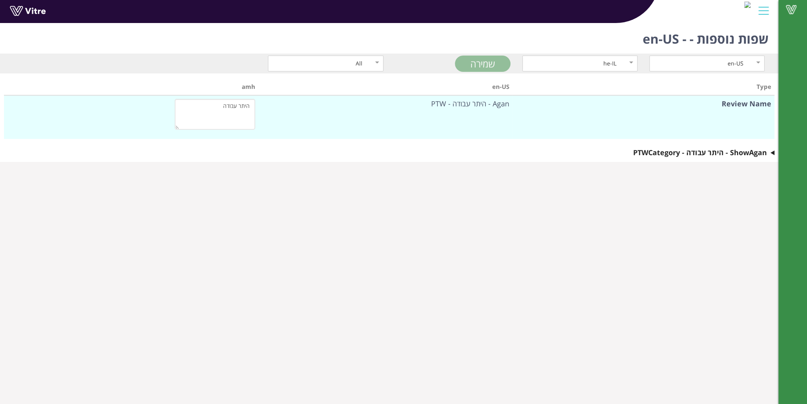
type textarea "הערות נוספות"
type textarea "מנהל מתקן"
type textarea "נדרש מאשר נוסף"
type textarea "כן"
type textarea "לא"
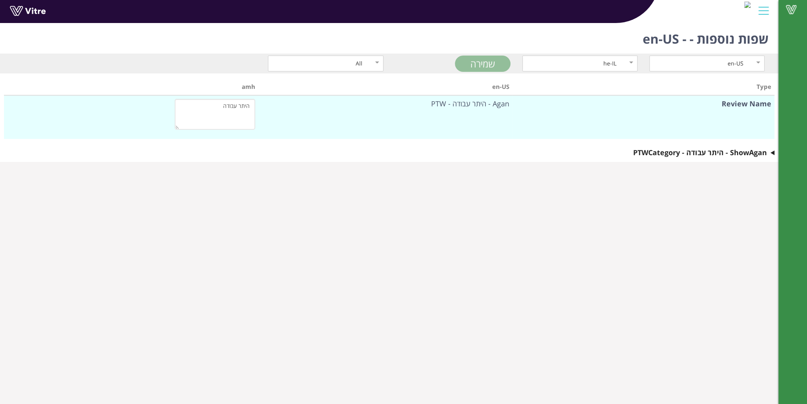
type textarea "שם המאשר הנוסף"
type textarea "אישור מנהל נוסף"
type textarea "שם מאשר נוסף"
type textarea "האם היתר מאושר?"
type textarea "כן"
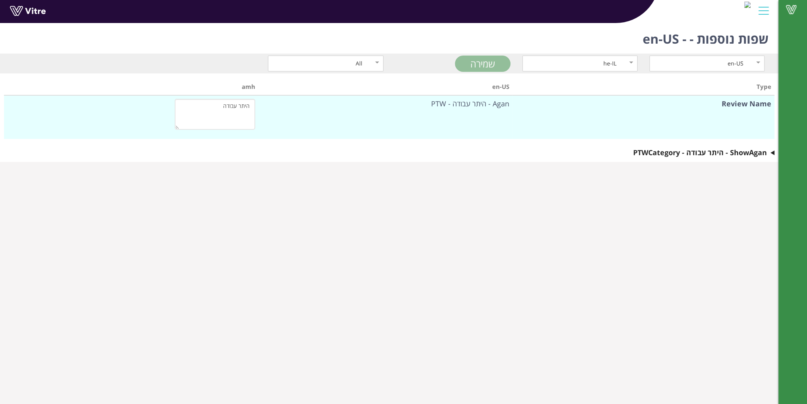
type textarea "לא"
type textarea "הערות נוספות"
type textarea "בדיקת גזים ע"י איש בטיחות"
type textarea "רמת החמצן באוויר"
type textarea "רמת הרעילות"
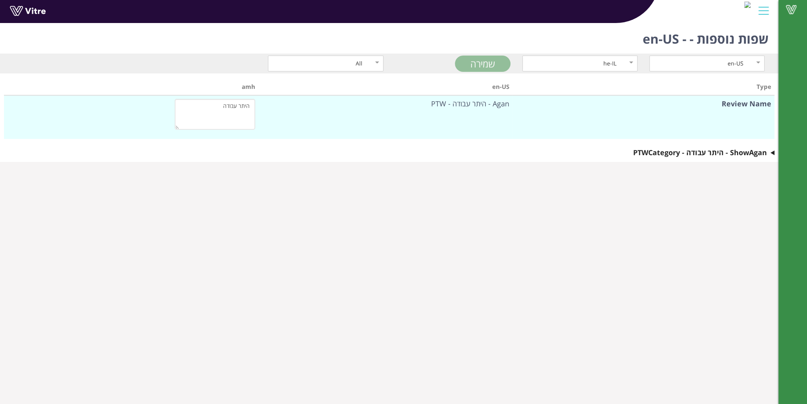
type textarea "רמת ה LEL (נפיצות)"
type textarea "האם נדרשת בדיקת גזים"
type textarea "אישור ממונה בטיחות"
type textarea "שם ממונה הבטיחות"
type textarea "האם ההיתר מאושר"
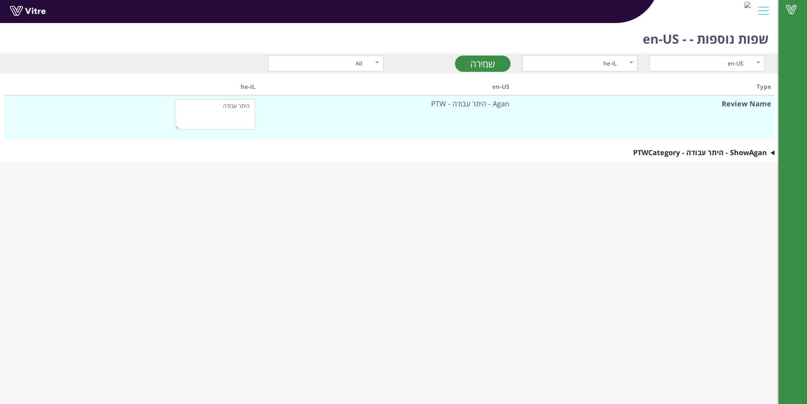
click at [772, 151] on summary "Show Agan - היתר עבודה - PTW Category" at bounding box center [389, 152] width 771 height 11
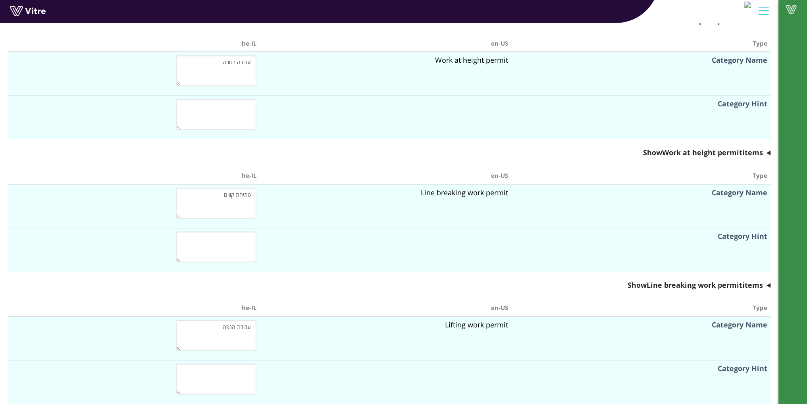
scroll to position [1191, 0]
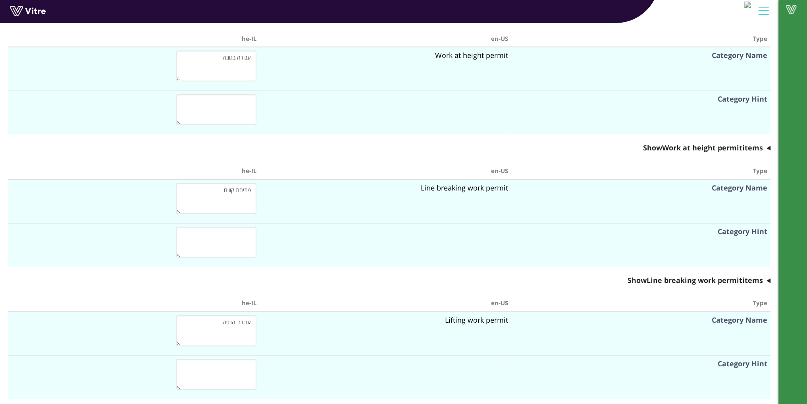
click at [769, 146] on summary "Show Work at height permit items" at bounding box center [389, 147] width 763 height 11
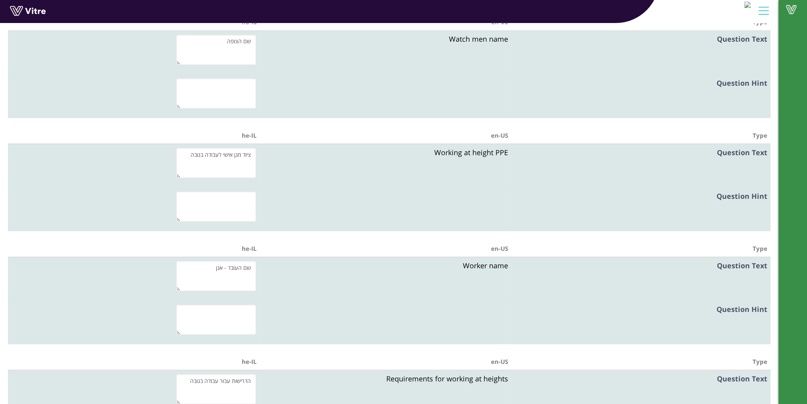
scroll to position [1946, 0]
drag, startPoint x: 208, startPoint y: 261, endPoint x: 228, endPoint y: 264, distance: 20.5
click at [228, 264] on textarea "שם העובד - אגן" at bounding box center [216, 275] width 81 height 31
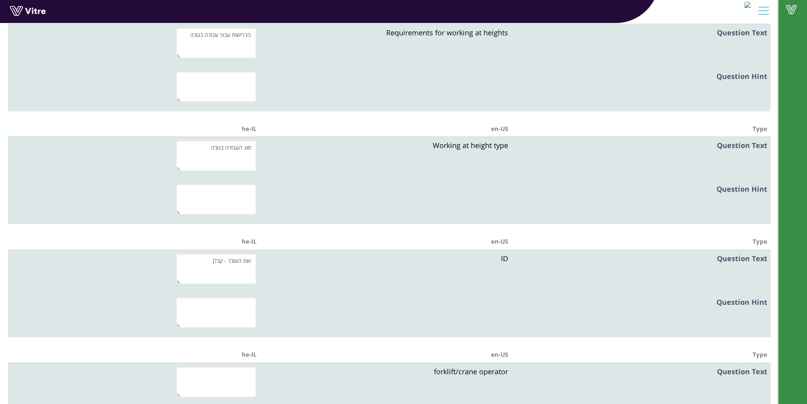
scroll to position [2303, 0]
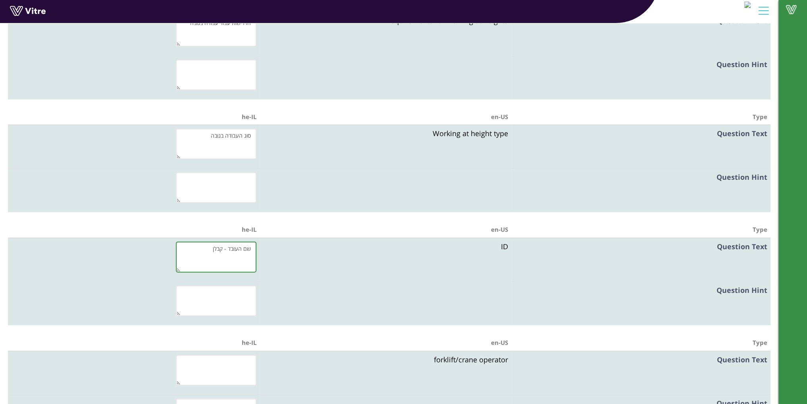
drag, startPoint x: 210, startPoint y: 245, endPoint x: 255, endPoint y: 250, distance: 44.7
click at [255, 250] on textarea "שם העובד - קבלן" at bounding box center [216, 257] width 81 height 31
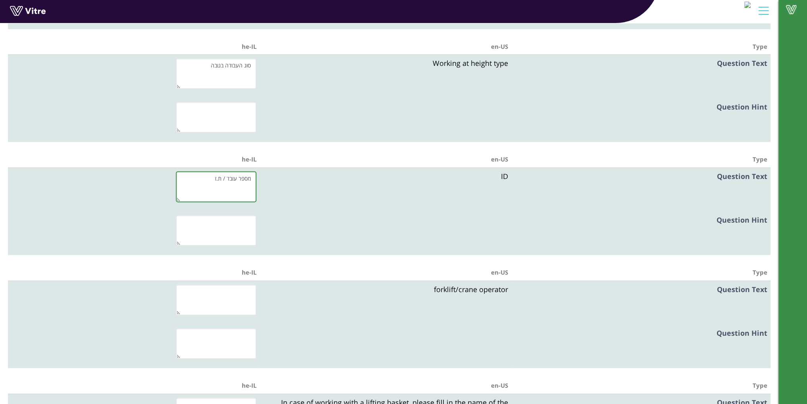
scroll to position [2383, 0]
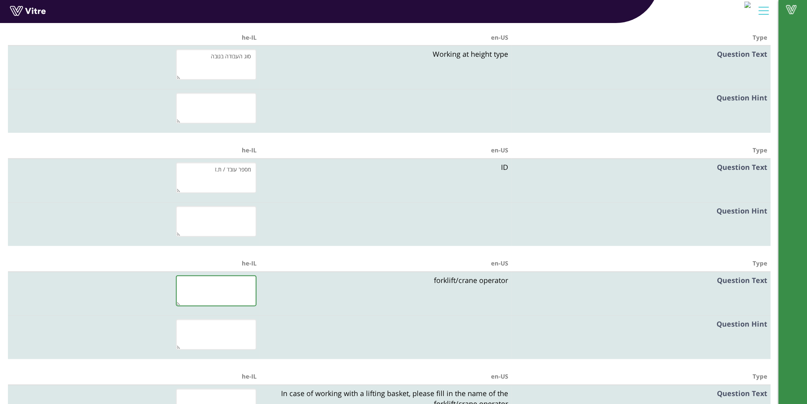
click at [229, 282] on textarea at bounding box center [216, 291] width 81 height 31
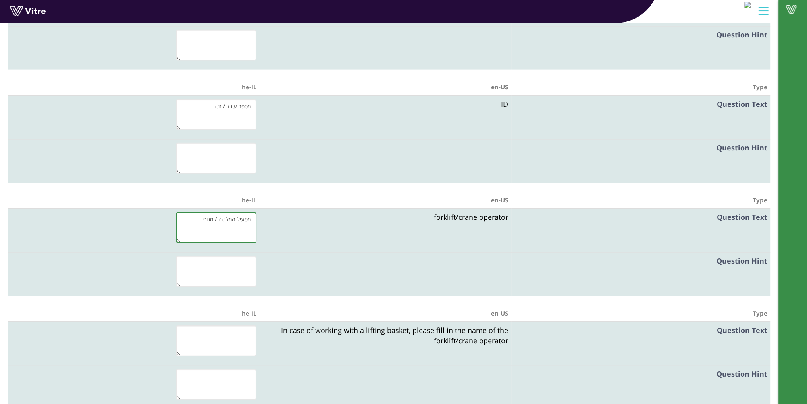
scroll to position [2462, 0]
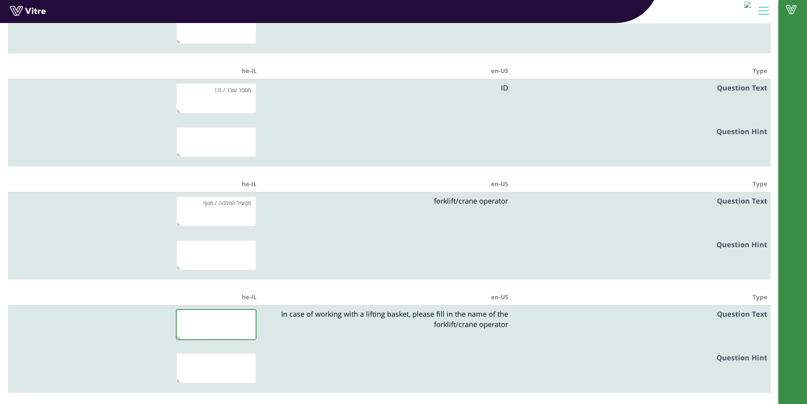
click at [243, 323] on textarea at bounding box center [216, 324] width 81 height 31
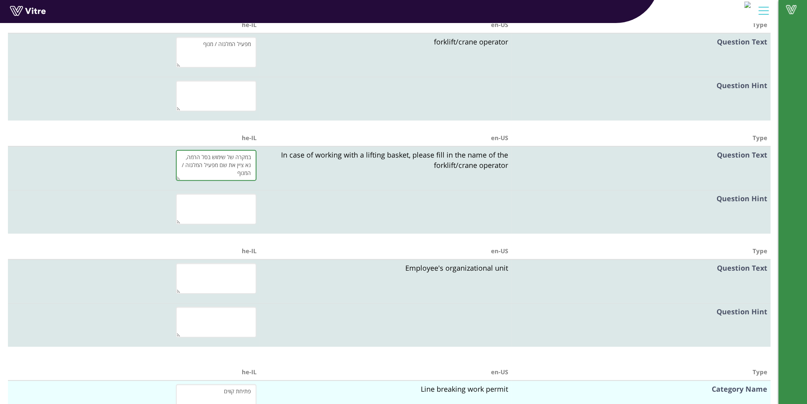
scroll to position [2700, 0]
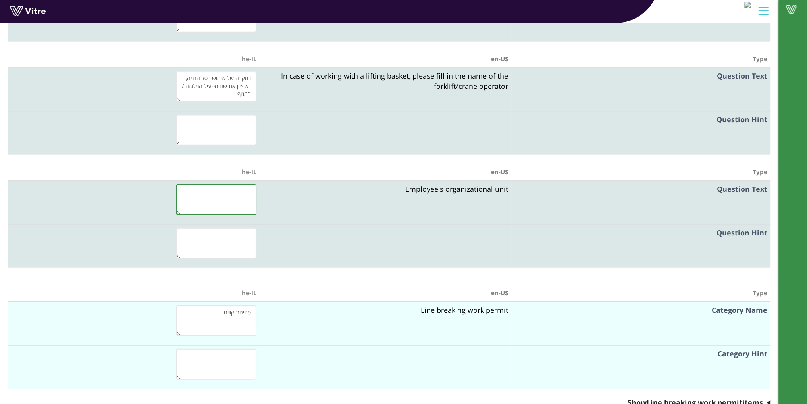
click at [232, 202] on textarea at bounding box center [216, 199] width 81 height 31
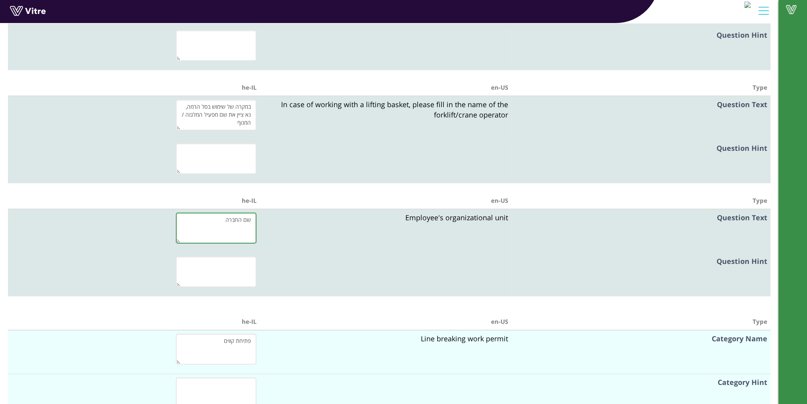
scroll to position [2661, 0]
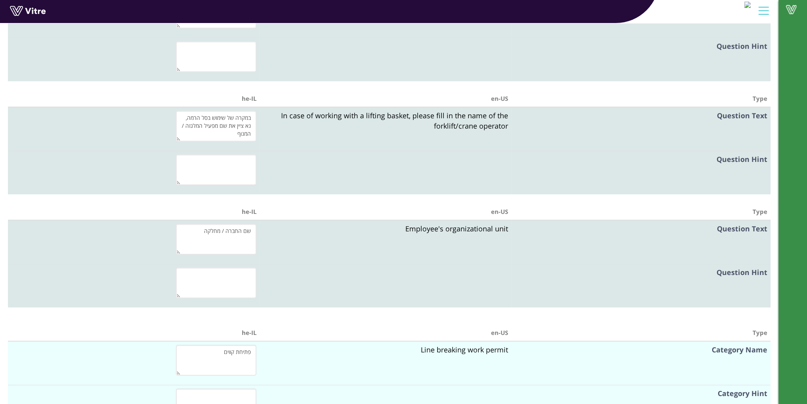
click at [324, 283] on td at bounding box center [386, 286] width 252 height 44
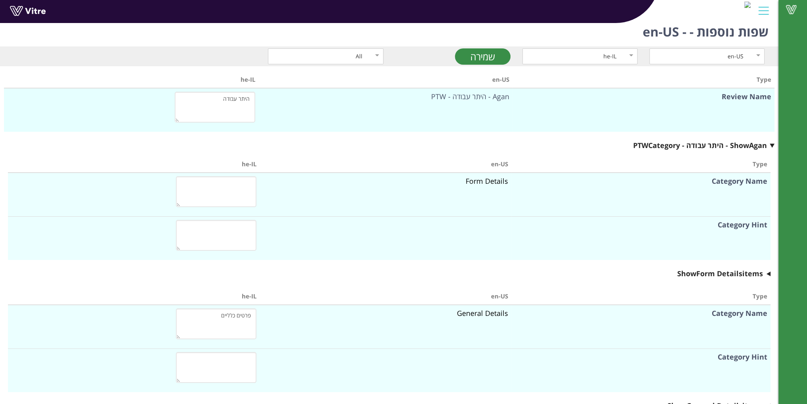
scroll to position [0, 0]
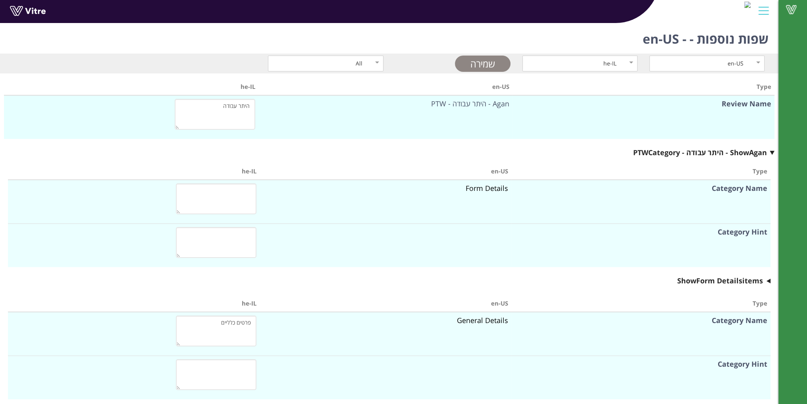
click at [489, 62] on link "שמירה" at bounding box center [483, 64] width 56 height 16
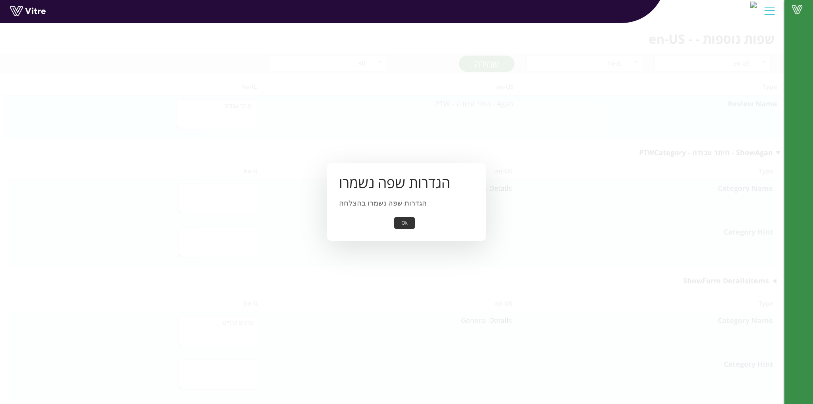
click at [400, 223] on button "Ok" at bounding box center [404, 223] width 20 height 12
